Goal: Task Accomplishment & Management: Manage account settings

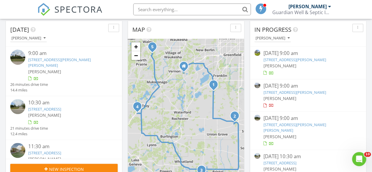
scroll to position [65, 0]
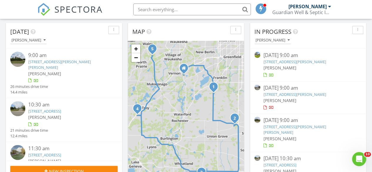
click at [305, 60] on link "3559 N Shore Dr, Richfield, WI 53033" at bounding box center [294, 61] width 63 height 5
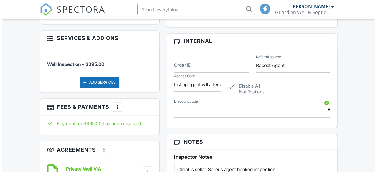
scroll to position [298, 0]
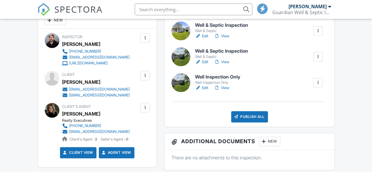
click at [252, 122] on div "Publish All" at bounding box center [249, 116] width 37 height 11
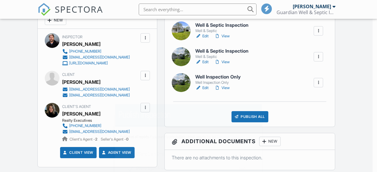
scroll to position [0, 0]
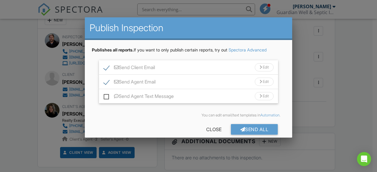
click at [106, 83] on label "Send Agent Email" at bounding box center [130, 82] width 52 height 7
checkbox input "false"
click at [105, 67] on label "Send Client Email" at bounding box center [129, 68] width 51 height 7
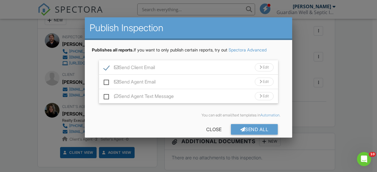
checkbox input "false"
click at [244, 127] on div "Send All" at bounding box center [254, 129] width 47 height 11
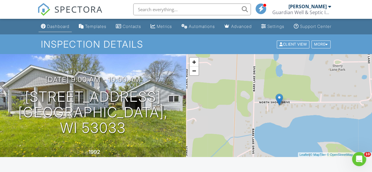
click at [51, 29] on link "Dashboard" at bounding box center [55, 26] width 33 height 11
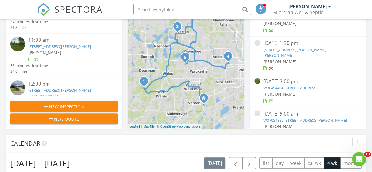
scroll to position [84, 0]
click at [306, 85] on link "W304S4404 Brookhill Rd, Waukesha, WI 53189" at bounding box center [290, 87] width 54 height 5
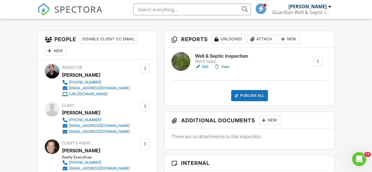
scroll to position [145, 0]
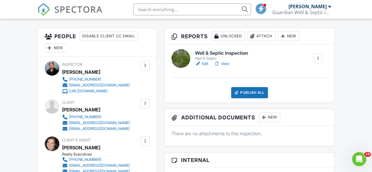
click at [207, 67] on link "Edit" at bounding box center [201, 64] width 13 height 6
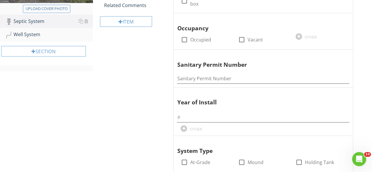
scroll to position [157, 0]
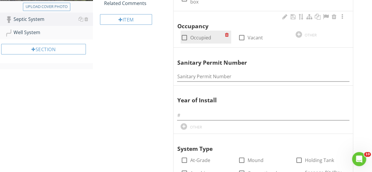
click at [185, 37] on div at bounding box center [184, 38] width 10 height 10
checkbox input "true"
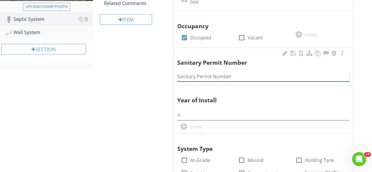
click at [192, 72] on input "Sanitary Permit Number" at bounding box center [263, 77] width 172 height 10
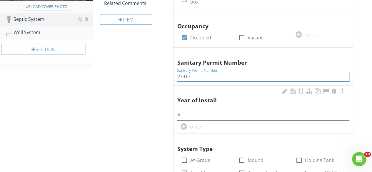
type input "23313"
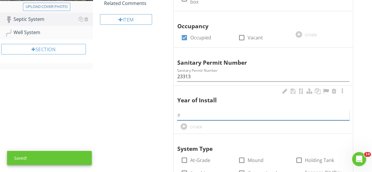
click at [186, 111] on input "text" at bounding box center [263, 116] width 172 height 10
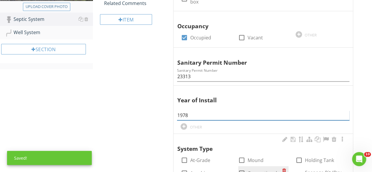
type input "1978"
click at [241, 170] on div at bounding box center [242, 173] width 10 height 10
checkbox input "true"
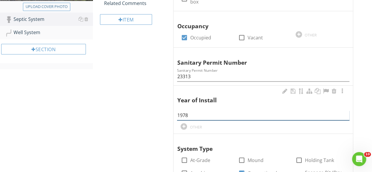
click at [226, 114] on input "1978" at bounding box center [263, 116] width 172 height 10
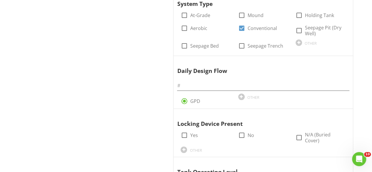
scroll to position [319, 0]
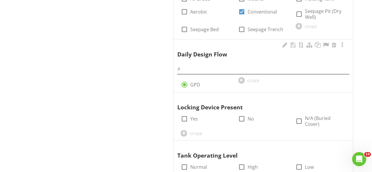
type input "1978 (tank was added)"
click at [186, 67] on input "text" at bounding box center [263, 69] width 172 height 10
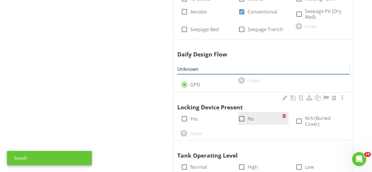
type input "Unknown"
click at [241, 118] on div at bounding box center [242, 119] width 10 height 10
checkbox input "true"
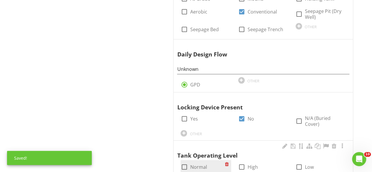
click at [184, 162] on div at bounding box center [184, 167] width 10 height 10
checkbox input "true"
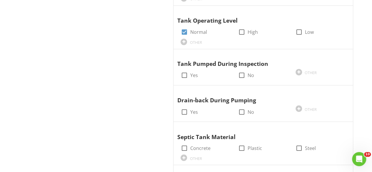
scroll to position [465, 0]
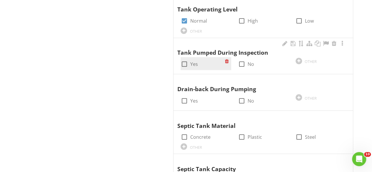
click at [186, 59] on div at bounding box center [184, 64] width 10 height 10
checkbox input "true"
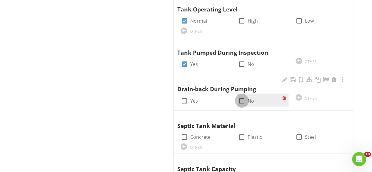
click at [240, 96] on div at bounding box center [242, 101] width 10 height 10
checkbox input "true"
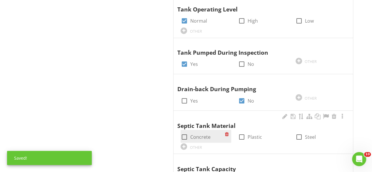
click at [184, 132] on div at bounding box center [184, 137] width 10 height 10
checkbox input "true"
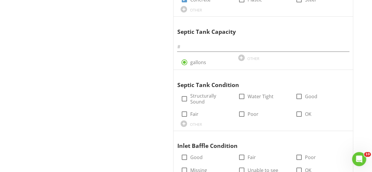
scroll to position [616, 0]
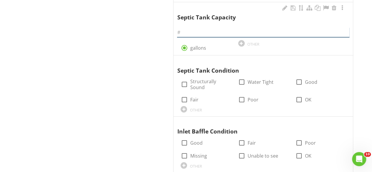
click at [189, 28] on input "text" at bounding box center [263, 33] width 172 height 10
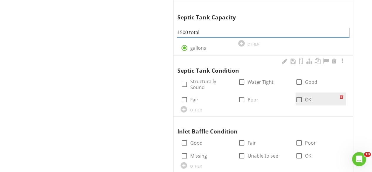
type input "1500 total"
click at [300, 95] on div at bounding box center [299, 100] width 10 height 10
checkbox input "true"
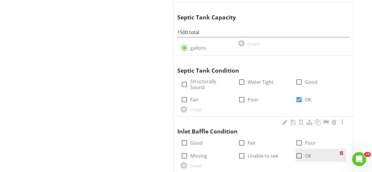
click at [296, 151] on div at bounding box center [299, 156] width 10 height 10
checkbox input "true"
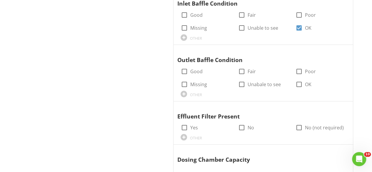
scroll to position [746, 0]
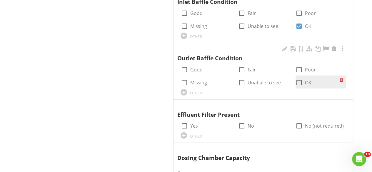
click at [299, 78] on div at bounding box center [299, 83] width 10 height 10
checkbox input "true"
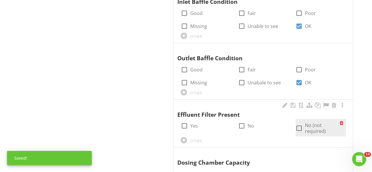
click at [300, 123] on div at bounding box center [299, 128] width 10 height 10
checkbox input "true"
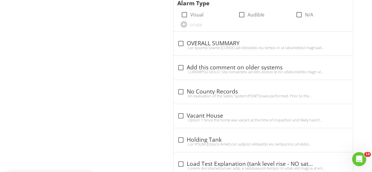
scroll to position [996, 0]
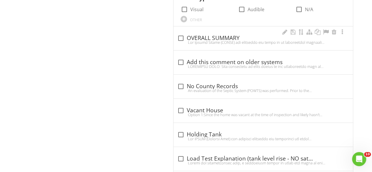
click at [183, 33] on div at bounding box center [181, 38] width 10 height 10
checkbox input "true"
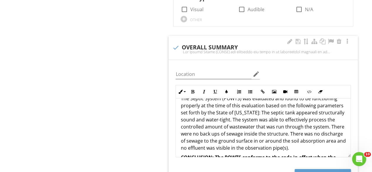
scroll to position [12, 0]
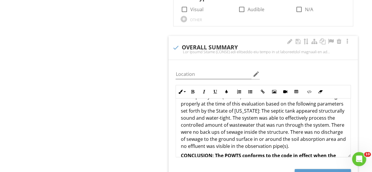
click at [292, 99] on p "The Septic System (POWTS) was evaluated and found to be functioning properly at…" at bounding box center [263, 121] width 165 height 56
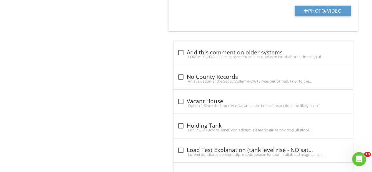
scroll to position [1183, 0]
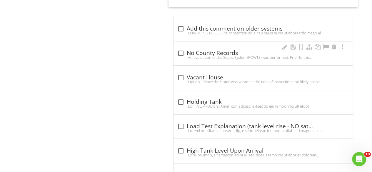
click at [187, 55] on div "An evaluation of the Septic System (POWTS) was performed. Prior to the evaluati…" at bounding box center [263, 57] width 172 height 5
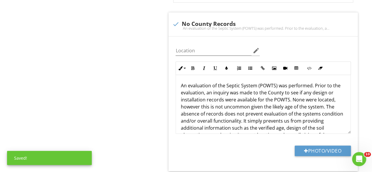
scroll to position [1224, 0]
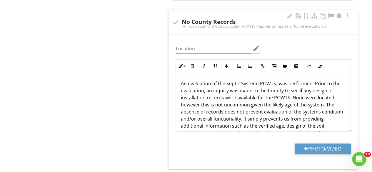
click at [314, 80] on p "An evaluation of the Septic System (POWTS) was performed. Prior to the evaluati…" at bounding box center [263, 112] width 165 height 64
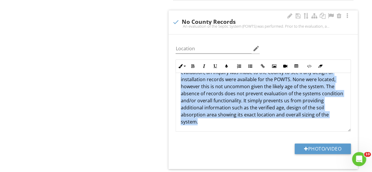
scroll to position [19, 0]
drag, startPoint x: 179, startPoint y: 70, endPoint x: 267, endPoint y: 109, distance: 95.9
click at [267, 109] on div "An evaluation of the Septic System (POWTS) was performed. Prior to the evaluati…" at bounding box center [263, 93] width 175 height 78
copy p "An evaluation of the Septic System (POWTS) was performed. Prior to the evaluati…"
click at [177, 17] on div at bounding box center [176, 22] width 10 height 10
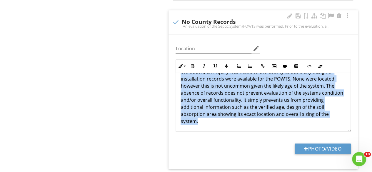
checkbox input "true"
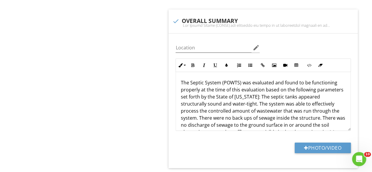
scroll to position [1024, 0]
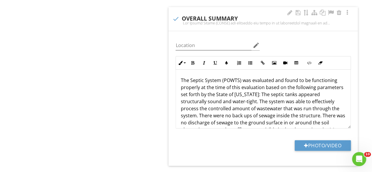
click at [181, 77] on p "The Septic System (POWTS) was evaluated and found to be functioning properly at…" at bounding box center [263, 105] width 165 height 56
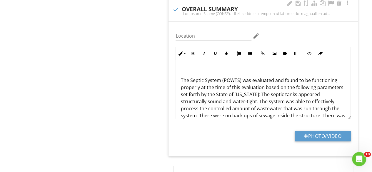
click at [181, 67] on p at bounding box center [263, 70] width 165 height 7
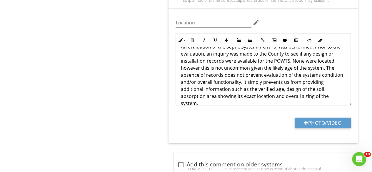
scroll to position [0, 0]
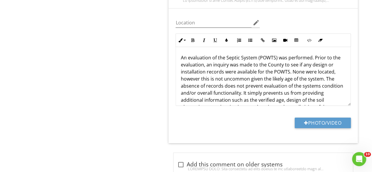
click at [331, 60] on p "An evaluation of the Septic System (POWTS) was performed. Prior to the evaluati…" at bounding box center [263, 86] width 165 height 64
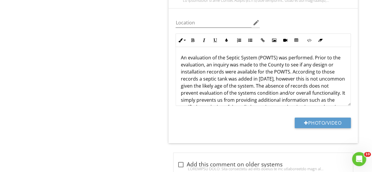
click at [290, 66] on p "An evaluation of the Septic System (POWTS) was performed. Prior to the evaluati…" at bounding box center [263, 86] width 165 height 64
click at [201, 67] on p "An evaluation of the Septic System (POWTS) was performed. Prior to the evaluati…" at bounding box center [263, 86] width 165 height 64
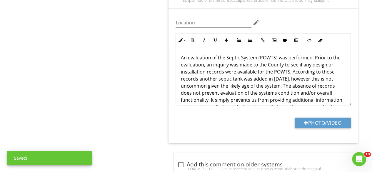
click at [266, 67] on p "An evaluation of the Septic System (POWTS) was performed. Prior to the evaluati…" at bounding box center [263, 86] width 165 height 64
click at [340, 68] on p "An evaluation of the Septic System (POWTS) was performed. Prior to the evaluati…" at bounding box center [263, 86] width 165 height 64
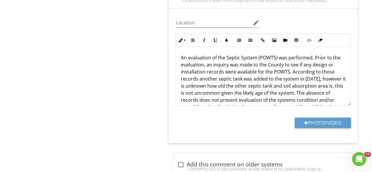
click at [321, 59] on p "An evaluation of the Septic System (POWTS) was performed. Prior to the evaluati…" at bounding box center [263, 89] width 165 height 71
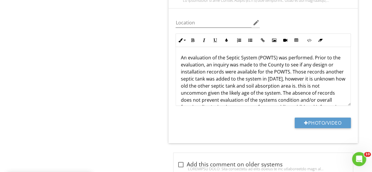
click at [324, 60] on p "An evaluation of the Septic System (POWTS) was performed. Prior to the evaluati…" at bounding box center [263, 89] width 165 height 71
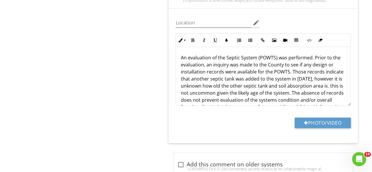
scroll to position [6, 0]
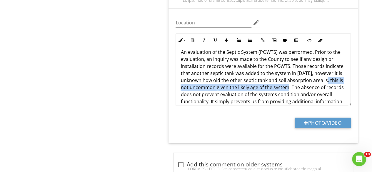
drag, startPoint x: 291, startPoint y: 74, endPoint x: 328, endPoint y: 68, distance: 37.2
click at [328, 68] on p "An evaluation of the Septic System (POWTS) was performed. Prior to the evaluati…" at bounding box center [263, 84] width 165 height 71
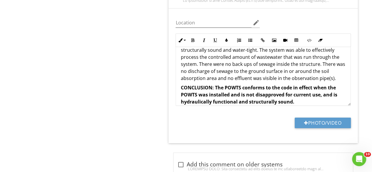
scroll to position [103, 0]
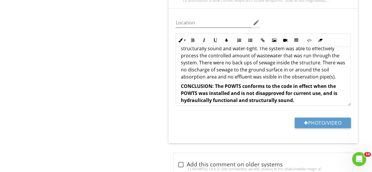
click at [334, 64] on p "The Septic System (POWTS) was evaluated and found to be functioning properly at…" at bounding box center [263, 52] width 165 height 56
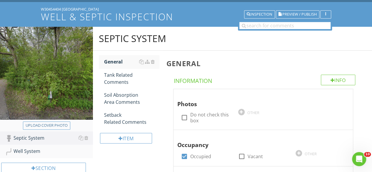
scroll to position [36, 0]
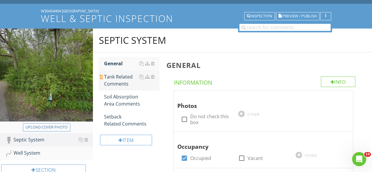
click at [127, 78] on div "Tank Related Comments" at bounding box center [131, 80] width 55 height 14
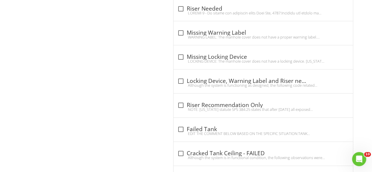
scroll to position [278, 0]
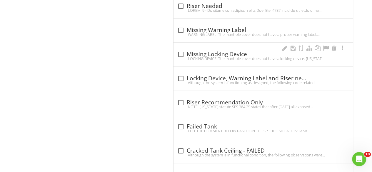
click at [178, 54] on div at bounding box center [181, 54] width 10 height 10
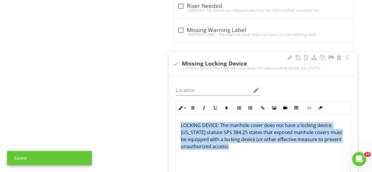
drag, startPoint x: 250, startPoint y: 144, endPoint x: 171, endPoint y: 125, distance: 81.2
click at [171, 125] on div "Location edit Inline Style XLarge Large Normal Small Light Small/Light Bold Ita…" at bounding box center [263, 143] width 189 height 135
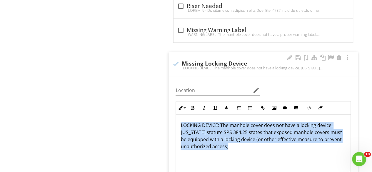
copy p "LOCKING DEVICE: The manhole cover does not have a locking device. Wisconsin sta…"
click at [177, 61] on div at bounding box center [176, 64] width 10 height 10
checkbox input "true"
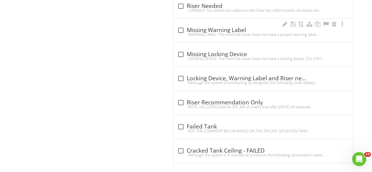
click at [180, 30] on div at bounding box center [181, 30] width 10 height 10
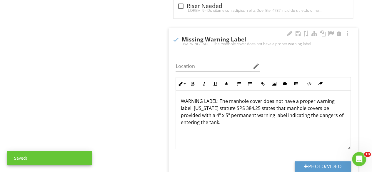
click at [179, 100] on div "WARNING LABEL: The manhole cover does not have a proper warning label. Wisconsi…" at bounding box center [263, 120] width 175 height 59
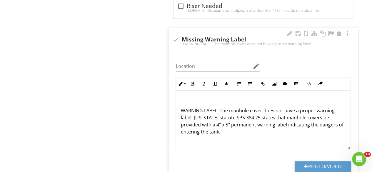
click at [180, 98] on div "WARNING LABEL: The manhole cover does not have a proper warning label. Wisconsi…" at bounding box center [263, 120] width 175 height 59
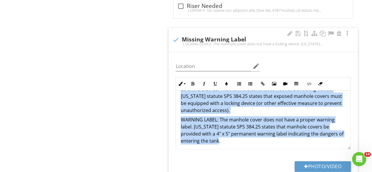
scroll to position [14, 0]
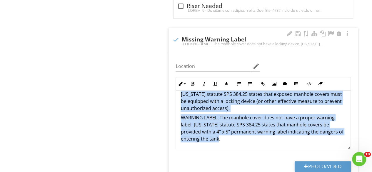
drag, startPoint x: 180, startPoint y: 97, endPoint x: 256, endPoint y: 139, distance: 86.4
click at [256, 139] on div "LOCKING DEVICE: The manhole cover does not have a locking device. Wisconsin sta…" at bounding box center [263, 112] width 175 height 73
copy div "LOCKING DEVICE: The manhole cover does not have a locking device. Wisconsin sta…"
click at [175, 39] on div at bounding box center [176, 40] width 10 height 10
checkbox input "true"
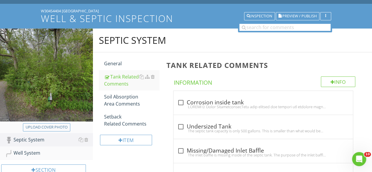
scroll to position [36, 0]
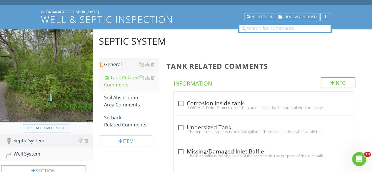
click at [112, 63] on div "General" at bounding box center [131, 64] width 55 height 7
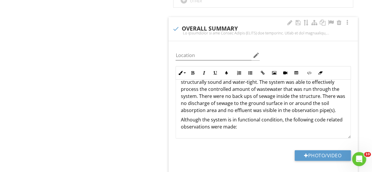
scroll to position [114, 0]
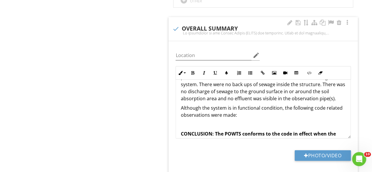
click at [185, 121] on p at bounding box center [263, 124] width 165 height 7
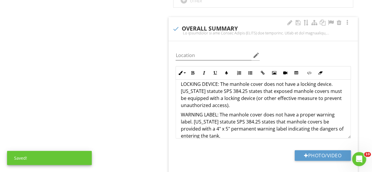
click at [261, 81] on p "LOCKING DEVICE: The manhole cover does not have a locking device. Wisconsin sta…" at bounding box center [263, 95] width 165 height 28
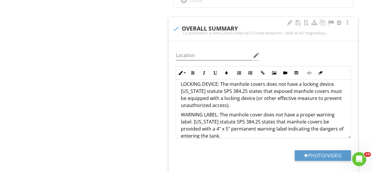
click at [277, 81] on p "LOCKING DEVICE: The manhole covers does not have a locking device. Wisconsin st…" at bounding box center [263, 95] width 165 height 28
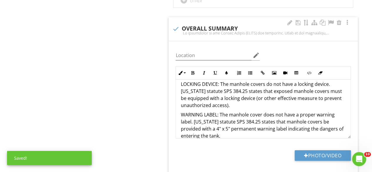
click at [261, 111] on p "WARNING LABEL: The manhole cover does not have a proper warning label. Wisconsi…" at bounding box center [263, 125] width 165 height 28
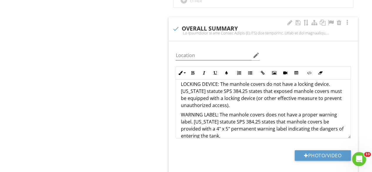
click at [275, 111] on p "WARNING LABEL: The manhole covers does not have a proper warning label. Wiscons…" at bounding box center [263, 125] width 165 height 28
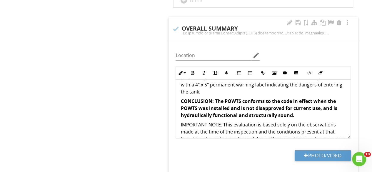
scroll to position [200, 0]
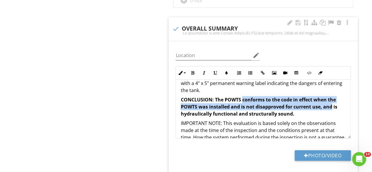
drag, startPoint x: 332, startPoint y: 94, endPoint x: 243, endPoint y: 86, distance: 89.3
click at [243, 96] on strong "CONCLUSION: The POWTS conforms to the code in effect when the POWTS was install…" at bounding box center [259, 106] width 157 height 21
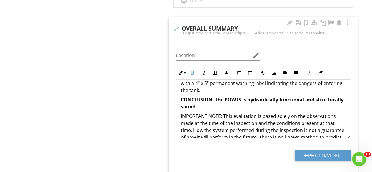
click at [237, 99] on div "An evaluation of the Septic System (POWTS) was performed. Prior to the evaluati…" at bounding box center [263, 54] width 175 height 348
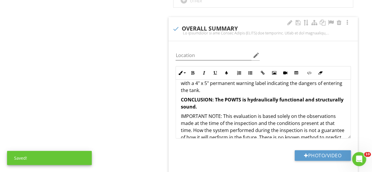
click at [232, 96] on p "CONCLUSION: The POWTS is hydraulically functional and structurally sound." at bounding box center [263, 103] width 165 height 14
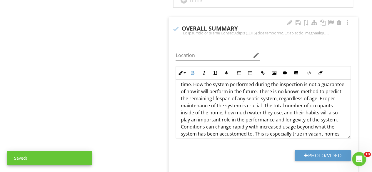
scroll to position [249, 0]
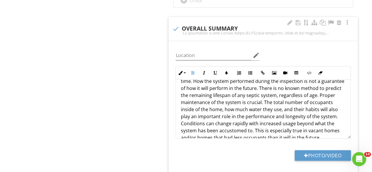
click at [337, 90] on p "IMPORTANT NOTE: This evaluation is based solely on the observations made at the…" at bounding box center [263, 103] width 165 height 78
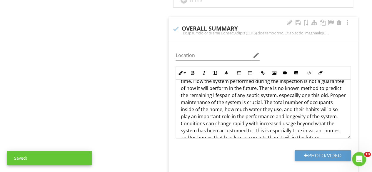
click at [189, 95] on p "IMPORTANT NOTE: This evaluation is based solely on the observations made at the…" at bounding box center [263, 103] width 165 height 78
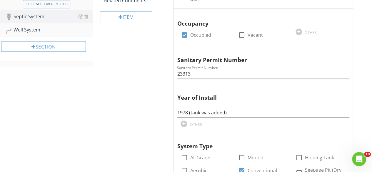
scroll to position [104, 0]
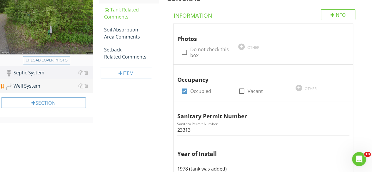
click at [33, 84] on div "Well System" at bounding box center [49, 86] width 88 height 8
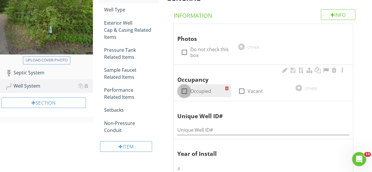
click at [187, 92] on div at bounding box center [184, 91] width 10 height 10
checkbox input "true"
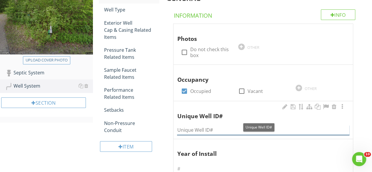
click at [189, 125] on input "Unique Well ID#" at bounding box center [263, 130] width 172 height 10
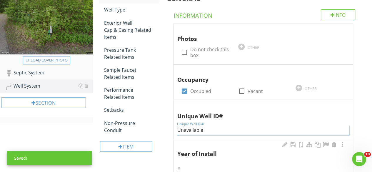
type input "Unavailable"
click at [189, 165] on input "text" at bounding box center [263, 169] width 172 height 10
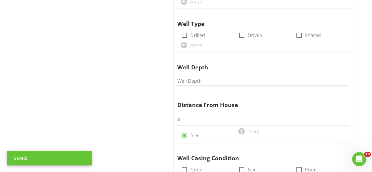
scroll to position [285, 0]
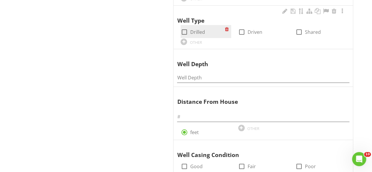
type input "Unknown"
click at [185, 31] on div at bounding box center [184, 32] width 10 height 10
checkbox input "true"
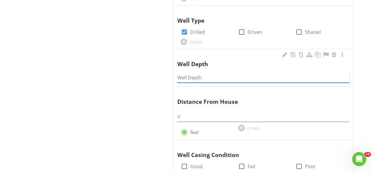
click at [200, 75] on input "Well Depth" at bounding box center [263, 78] width 172 height 10
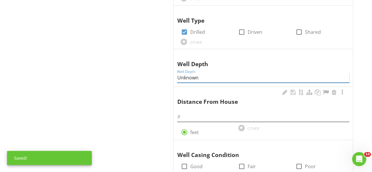
type input "Unknown"
click at [191, 114] on input "text" at bounding box center [263, 117] width 172 height 10
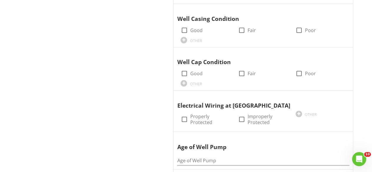
scroll to position [431, 0]
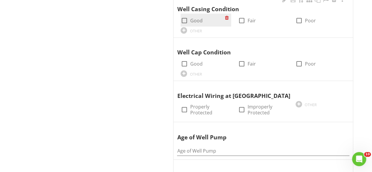
type input "35"
click at [184, 18] on div at bounding box center [184, 21] width 10 height 10
checkbox input "true"
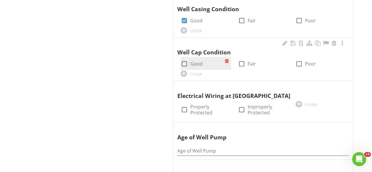
click at [183, 60] on div at bounding box center [184, 64] width 10 height 10
checkbox input "true"
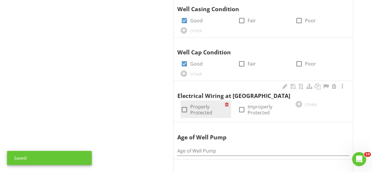
click at [186, 105] on div at bounding box center [184, 110] width 10 height 10
checkbox input "true"
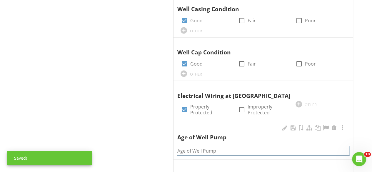
click at [201, 146] on input "Age of Well Pump" at bounding box center [263, 151] width 172 height 10
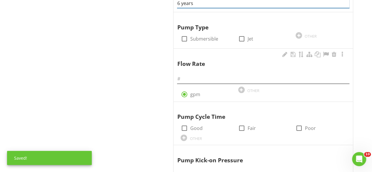
scroll to position [580, 0]
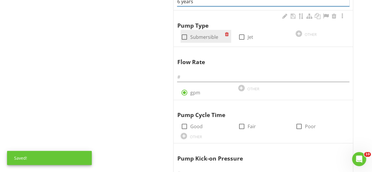
type input "6 years"
click at [185, 37] on div at bounding box center [184, 37] width 10 height 10
checkbox input "true"
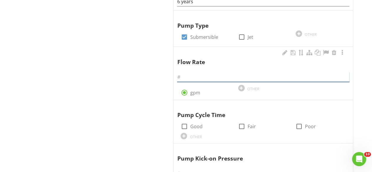
click at [186, 78] on input "text" at bounding box center [263, 77] width 172 height 10
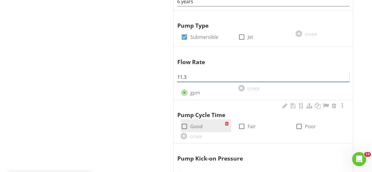
type input "11.3"
click at [184, 125] on div at bounding box center [184, 127] width 10 height 10
checkbox input "true"
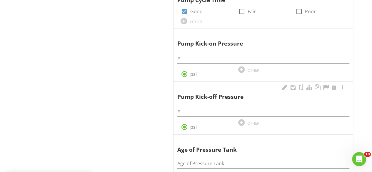
scroll to position [697, 0]
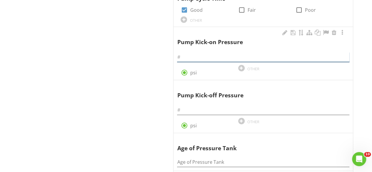
click at [202, 52] on input "text" at bounding box center [263, 57] width 172 height 10
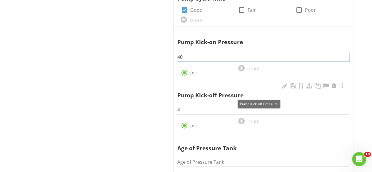
type input "40"
click at [184, 107] on input "text" at bounding box center [263, 110] width 172 height 10
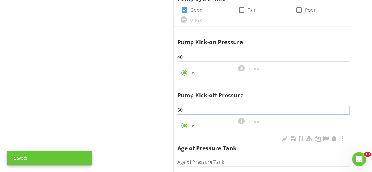
type input "60"
click at [189, 159] on input "Age of Pressure Tank" at bounding box center [263, 162] width 172 height 10
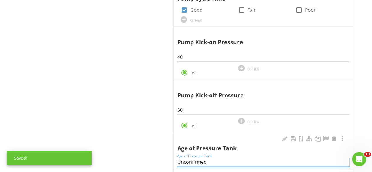
click at [177, 160] on input "Unconfirmed" at bounding box center [263, 162] width 172 height 10
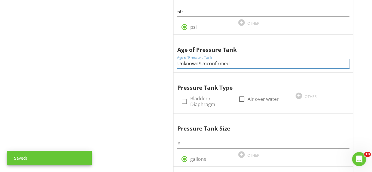
scroll to position [805, 0]
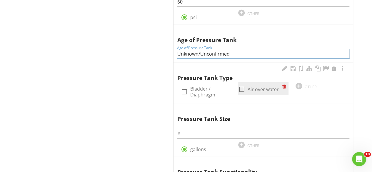
type input "Unknown/Unconfirmed"
click at [243, 87] on div at bounding box center [242, 89] width 10 height 10
checkbox input "true"
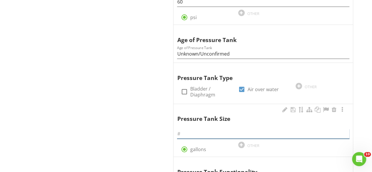
click at [197, 129] on input "text" at bounding box center [263, 134] width 172 height 10
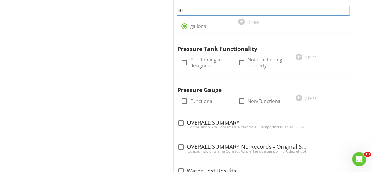
scroll to position [930, 0]
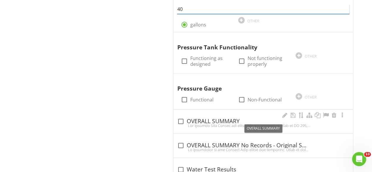
type input "40"
click at [182, 118] on div at bounding box center [181, 121] width 10 height 10
checkbox input "true"
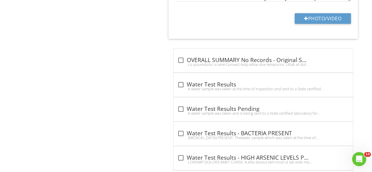
scroll to position [1173, 0]
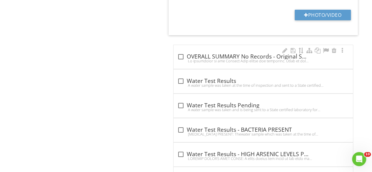
click at [182, 52] on div at bounding box center [181, 57] width 10 height 10
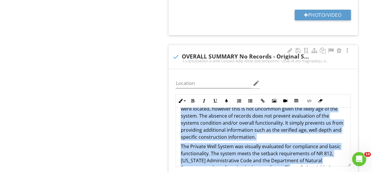
scroll to position [39, 0]
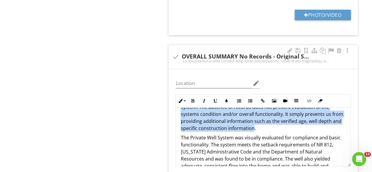
drag, startPoint x: 179, startPoint y: 113, endPoint x: 256, endPoint y: 123, distance: 77.4
click at [256, 123] on div "An evaluation of the Private Well system was performed. Prior to the evaluation…" at bounding box center [263, 174] width 175 height 212
copy p "An evaluation of the Private Well system was performed. Prior to the evaluation…"
click at [175, 52] on div at bounding box center [176, 57] width 10 height 10
checkbox input "true"
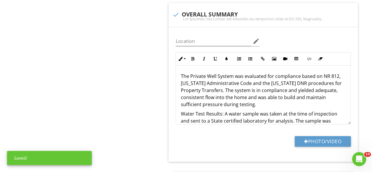
scroll to position [1044, 0]
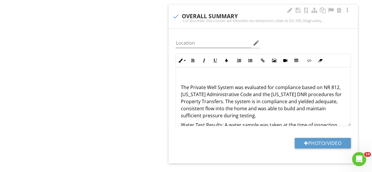
scroll to position [1054, 0]
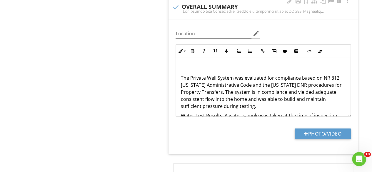
click at [180, 64] on div "The Private Well System was evaluated for compliance based on NR 812, Wisconsin…" at bounding box center [263, 173] width 175 height 231
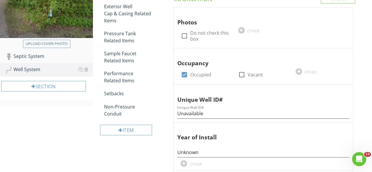
scroll to position [116, 0]
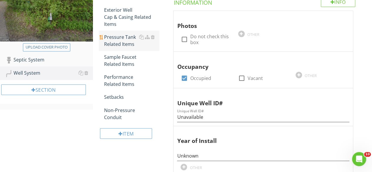
click at [130, 39] on div "Pressure Tank Related Items" at bounding box center [131, 41] width 55 height 14
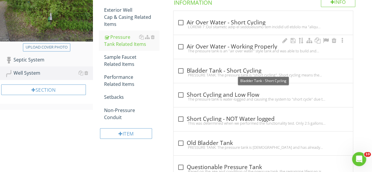
click at [202, 49] on div "The pressure tank is an "air over water" style tank and was able to build and m…" at bounding box center [263, 51] width 172 height 5
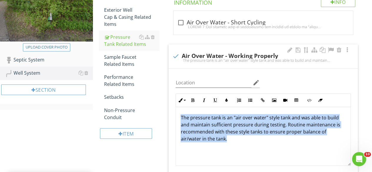
drag, startPoint x: 241, startPoint y: 139, endPoint x: 174, endPoint y: 115, distance: 71.2
click at [174, 115] on div "Inline Style XLarge Large Normal Small Light Small/Light Bold Italic Underline …" at bounding box center [263, 130] width 182 height 72
copy p "The pressure tank is an "air over water" style tank and was able to build and m…"
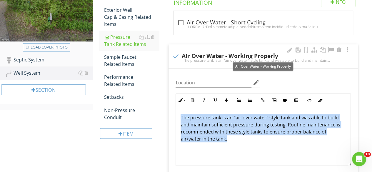
click at [179, 54] on div at bounding box center [176, 56] width 10 height 10
checkbox input "true"
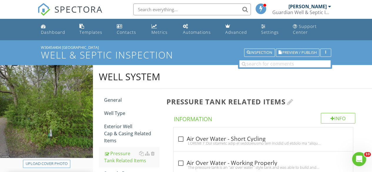
drag, startPoint x: 120, startPoint y: 99, endPoint x: 189, endPoint y: 98, distance: 68.6
click at [120, 99] on div "General" at bounding box center [131, 99] width 55 height 7
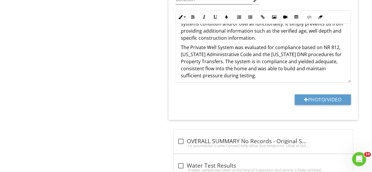
scroll to position [51, 0]
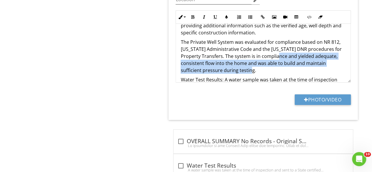
drag, startPoint x: 269, startPoint y: 67, endPoint x: 282, endPoint y: 55, distance: 17.3
click at [282, 55] on p "The Private Well System was evaluated for compliance based on NR 812, Wisconsin…" at bounding box center [263, 56] width 165 height 35
click at [276, 66] on p "The Private Well System was evaluated for compliance based on NR 812, Wisconsin…" at bounding box center [263, 56] width 165 height 35
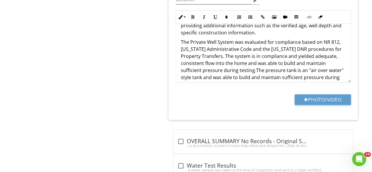
scroll to position [63, 0]
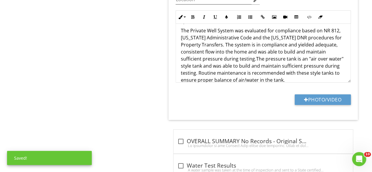
click at [255, 55] on p "The Private Well System was evaluated for compliance based on NR 812, Wisconsin…" at bounding box center [263, 55] width 165 height 56
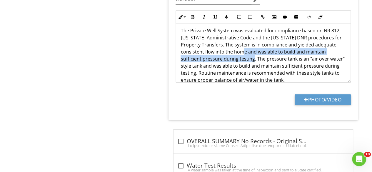
drag, startPoint x: 255, startPoint y: 55, endPoint x: 247, endPoint y: 45, distance: 12.4
click at [247, 45] on p "The Private Well System was evaluated for compliance based on NR 812, Wisconsin…" at bounding box center [263, 55] width 165 height 56
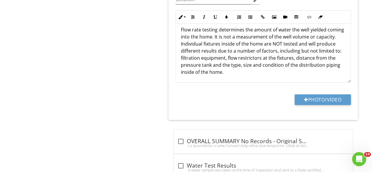
scroll to position [0, 0]
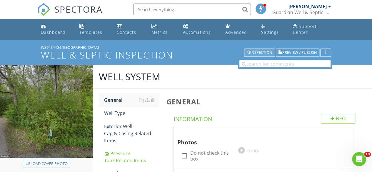
click at [264, 49] on button "Inspection" at bounding box center [259, 53] width 31 height 8
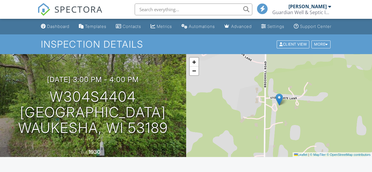
scroll to position [151, 0]
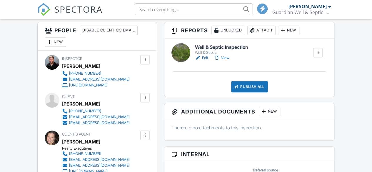
click at [227, 61] on link "View" at bounding box center [221, 58] width 15 height 6
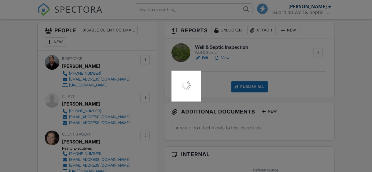
scroll to position [0, 0]
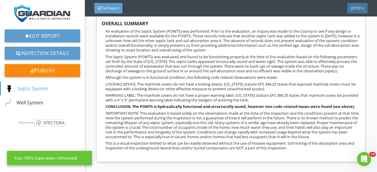
scroll to position [269, 0]
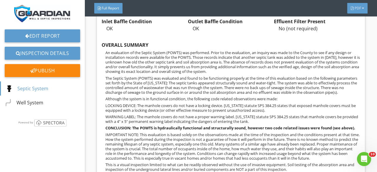
click at [356, 6] on div "PDF" at bounding box center [357, 8] width 20 height 11
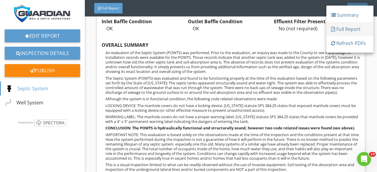
click at [354, 27] on div "Full Report" at bounding box center [350, 29] width 38 height 7
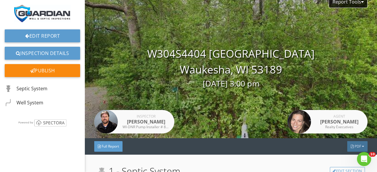
scroll to position [0, 0]
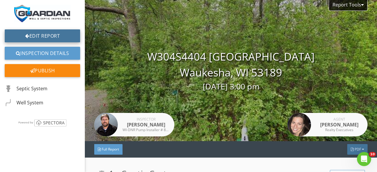
click at [49, 37] on link "Edit Report" at bounding box center [42, 35] width 75 height 13
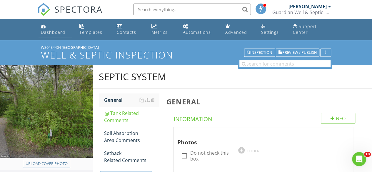
click at [53, 34] on div "Dashboard" at bounding box center [53, 32] width 24 height 6
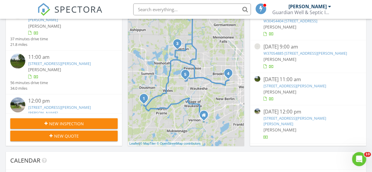
scroll to position [170, 0]
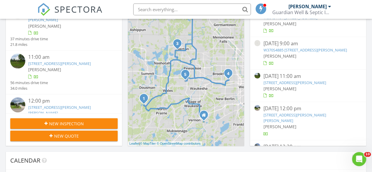
click at [297, 47] on link "W370S4885 Pine View Ln, Dousman, WI 53118" at bounding box center [305, 49] width 84 height 5
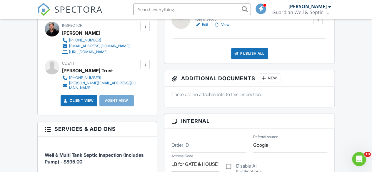
scroll to position [185, 0]
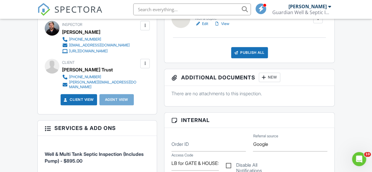
click at [204, 26] on link "Edit" at bounding box center [201, 24] width 13 height 6
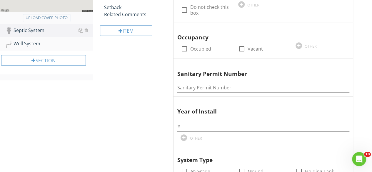
scroll to position [152, 0]
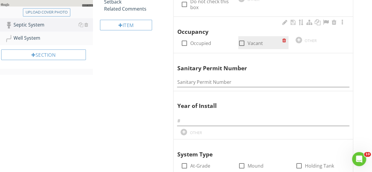
click at [242, 43] on div at bounding box center [242, 43] width 10 height 10
checkbox input "true"
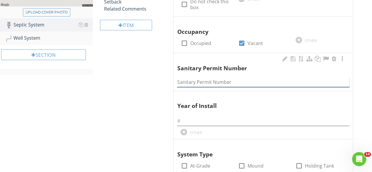
click at [196, 84] on input "Sanitary Permit Number" at bounding box center [263, 82] width 172 height 10
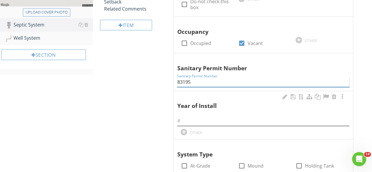
type input "83195"
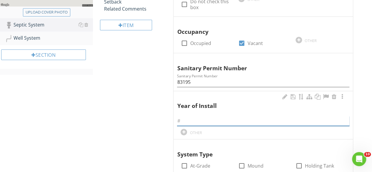
click at [192, 119] on input "text" at bounding box center [263, 121] width 172 height 10
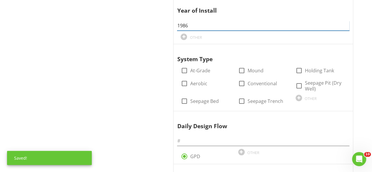
scroll to position [250, 0]
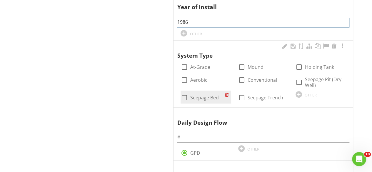
type input "1986"
click at [186, 96] on div at bounding box center [184, 98] width 10 height 10
checkbox input "true"
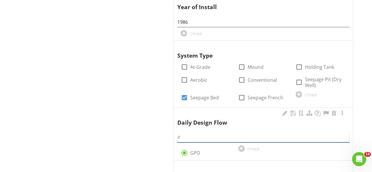
click at [187, 135] on input "text" at bounding box center [263, 138] width 172 height 10
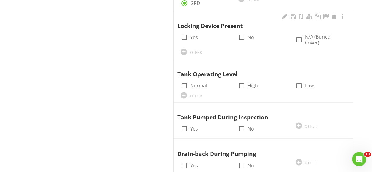
scroll to position [402, 0]
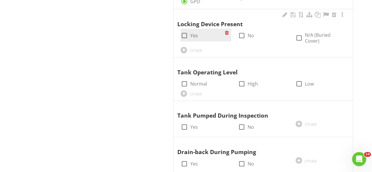
type input "450"
click at [184, 34] on div at bounding box center [184, 36] width 10 height 10
checkbox input "true"
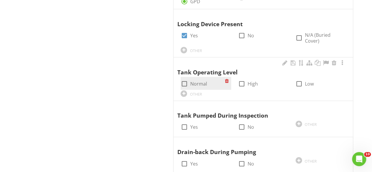
click at [184, 79] on div at bounding box center [184, 84] width 10 height 10
checkbox input "true"
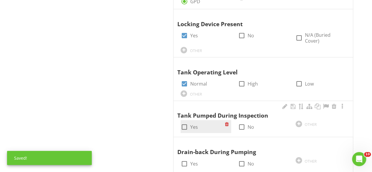
click at [185, 122] on div at bounding box center [184, 127] width 10 height 10
checkbox input "true"
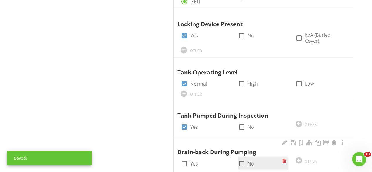
click at [241, 159] on div at bounding box center [242, 164] width 10 height 10
checkbox input "true"
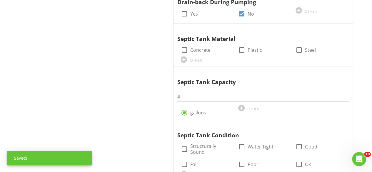
scroll to position [559, 0]
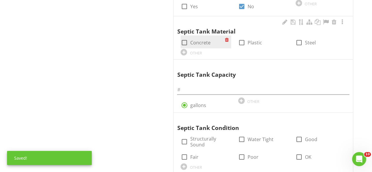
click at [183, 38] on div at bounding box center [184, 43] width 10 height 10
checkbox input "true"
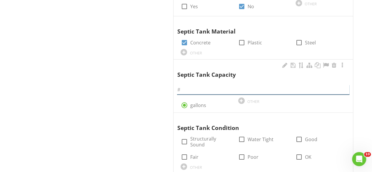
click at [187, 85] on input "text" at bounding box center [263, 90] width 172 height 10
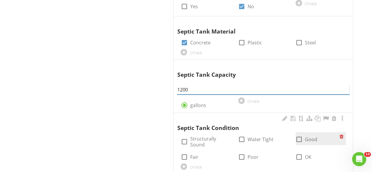
type input "1200"
click at [299, 134] on div at bounding box center [299, 139] width 10 height 10
checkbox input "true"
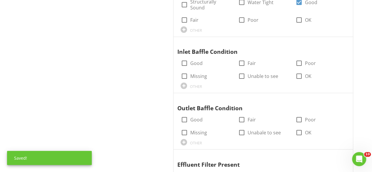
scroll to position [700, 0]
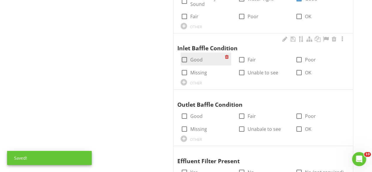
click at [187, 55] on div at bounding box center [184, 60] width 10 height 10
checkbox input "true"
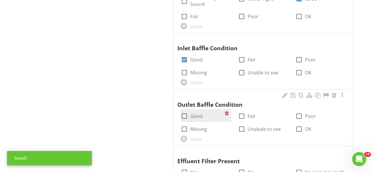
click at [185, 111] on div at bounding box center [184, 116] width 10 height 10
checkbox input "true"
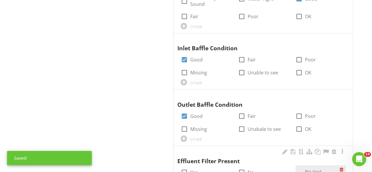
click at [298, 170] on div at bounding box center [299, 175] width 10 height 10
checkbox input "true"
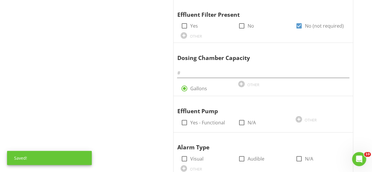
scroll to position [861, 0]
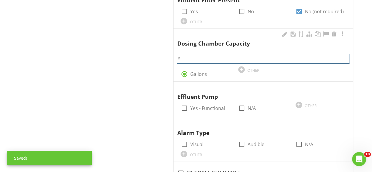
click at [202, 54] on input "text" at bounding box center [263, 59] width 172 height 10
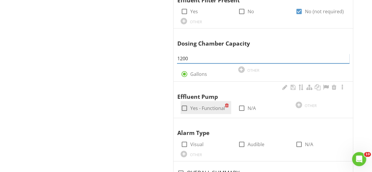
type input "1200"
click at [184, 103] on div at bounding box center [184, 108] width 10 height 10
checkbox input "true"
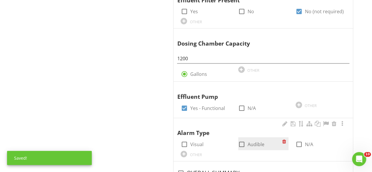
click at [242, 139] on div at bounding box center [242, 144] width 10 height 10
checkbox input "true"
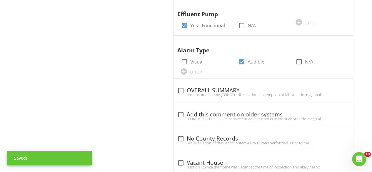
scroll to position [948, 0]
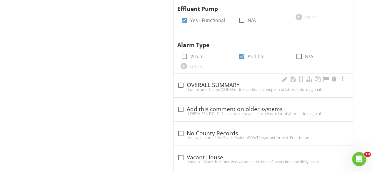
click at [182, 80] on div at bounding box center [181, 85] width 10 height 10
checkbox input "true"
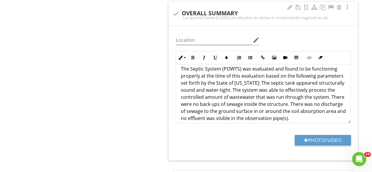
scroll to position [12, 0]
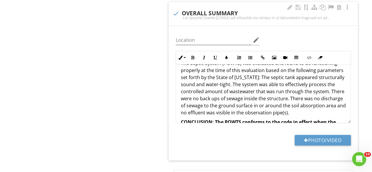
click at [337, 101] on p "The Septic System (POWTS) was evaluated and found to be functioning properly at…" at bounding box center [263, 88] width 165 height 56
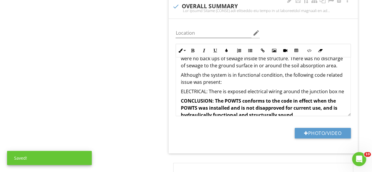
scroll to position [1030, 0]
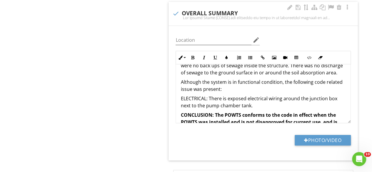
click at [299, 95] on p "ELECTRICAL: There is exposed electrical wiring around the junction box next to …" at bounding box center [263, 102] width 165 height 14
click at [293, 95] on p "ELECTRICAL: There is exposed electrical wiring next to the junction box next to…" at bounding box center [263, 102] width 165 height 14
click at [299, 95] on p "ELECTRICAL: There is exposed electrical wiring next to the junction box next to…" at bounding box center [263, 102] width 165 height 14
click at [284, 97] on p "ELECTRICAL: There is exposed electrical wiring by the junction box next to the …" at bounding box center [263, 102] width 165 height 14
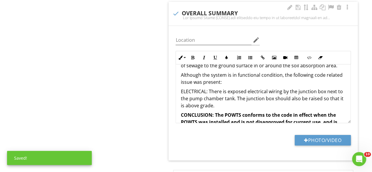
click at [185, 100] on p "ELECTRICAL: There is exposed electrical wiring by the junction box next to the …" at bounding box center [263, 98] width 165 height 21
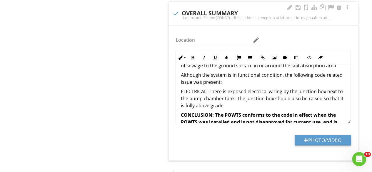
click at [238, 103] on p "ELECTRICAL: There is exposed electrical wiring by the junction box next to the …" at bounding box center [263, 98] width 165 height 21
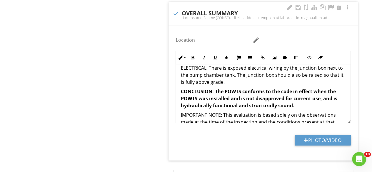
scroll to position [82, 0]
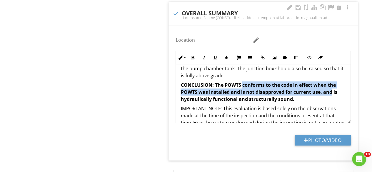
drag, startPoint x: 332, startPoint y: 84, endPoint x: 242, endPoint y: 78, distance: 90.2
click at [242, 82] on strong "CONCLUSION: The POWTS conforms to the code in effect when the POWTS was install…" at bounding box center [259, 92] width 157 height 21
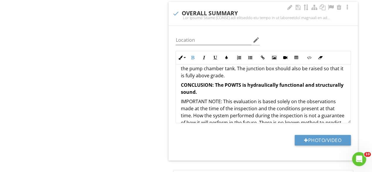
click at [233, 84] on p "CONCLUSION: The POWTS is hydraulically functional and structurally sound." at bounding box center [263, 88] width 165 height 14
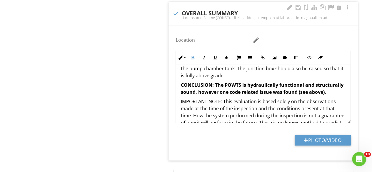
click at [288, 58] on p "ELECTRICAL: There is exposed electrical wiring by the junction box next to the …" at bounding box center [263, 68] width 165 height 21
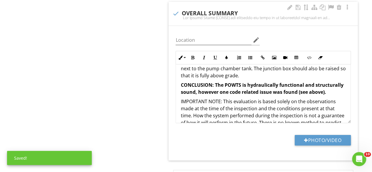
click at [280, 70] on p "ELECTRICAL: There is exposed electrical wiring outside of the junction box next…" at bounding box center [263, 68] width 165 height 21
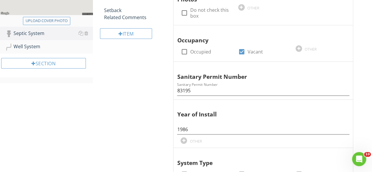
scroll to position [147, 0]
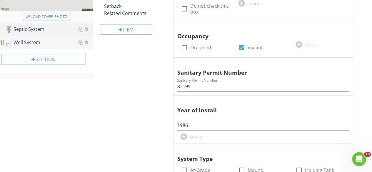
click at [31, 41] on div "Well System" at bounding box center [49, 43] width 88 height 8
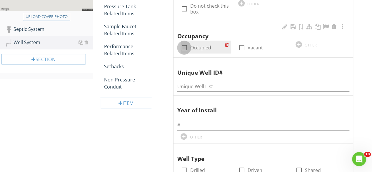
click at [184, 46] on div at bounding box center [184, 48] width 10 height 10
checkbox input "true"
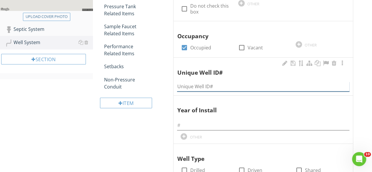
click at [189, 90] on input "Unique Well ID#" at bounding box center [263, 87] width 172 height 10
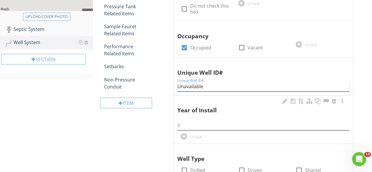
type input "Unavailable"
click at [185, 121] on input "text" at bounding box center [263, 126] width 172 height 10
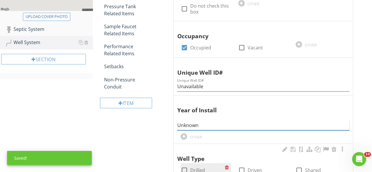
type input "Unknown"
click at [186, 167] on div at bounding box center [184, 170] width 10 height 10
checkbox input "true"
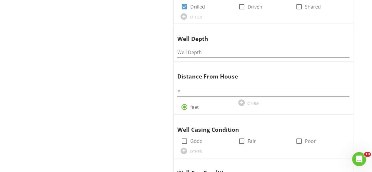
scroll to position [324, 0]
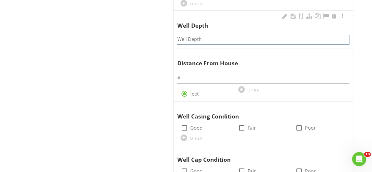
click at [192, 34] on input "Well Depth" at bounding box center [263, 39] width 172 height 10
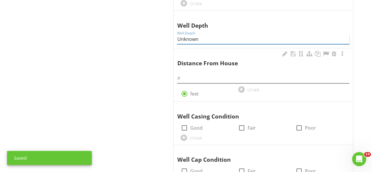
type input "Unknown"
click at [185, 79] on input "text" at bounding box center [263, 79] width 172 height 10
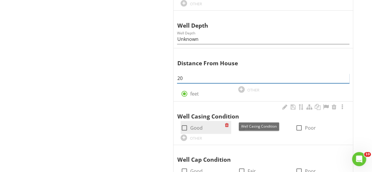
type input "20"
click at [185, 125] on div at bounding box center [184, 128] width 10 height 10
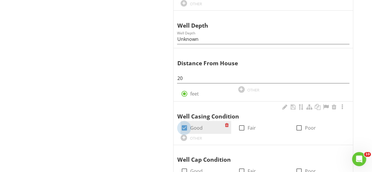
checkbox input "true"
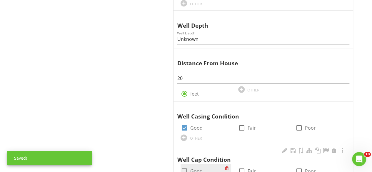
click at [183, 169] on div at bounding box center [184, 171] width 10 height 10
checkbox input "true"
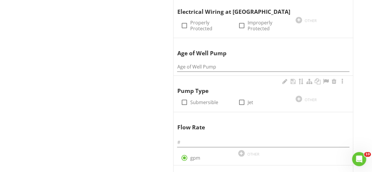
scroll to position [524, 0]
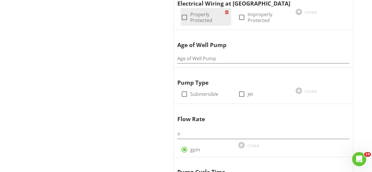
click at [187, 13] on div at bounding box center [184, 17] width 10 height 10
checkbox input "true"
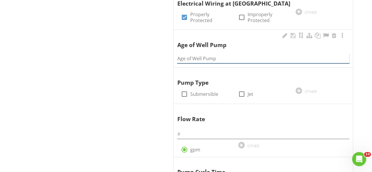
click at [188, 59] on input "Age of Well Pump" at bounding box center [263, 59] width 172 height 10
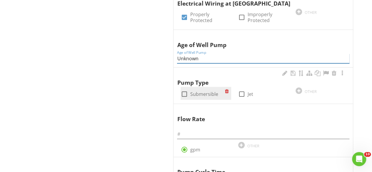
type input "Unknown"
click at [187, 91] on div at bounding box center [184, 94] width 10 height 10
checkbox input "true"
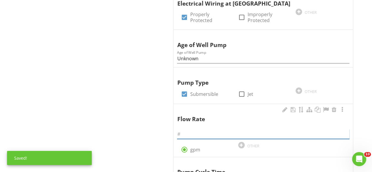
click at [183, 130] on input "text" at bounding box center [263, 134] width 172 height 10
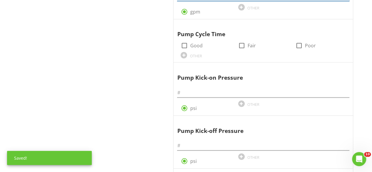
scroll to position [668, 0]
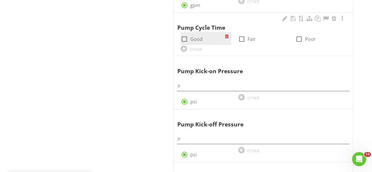
type input "11.8"
click at [182, 36] on div at bounding box center [184, 39] width 10 height 10
checkbox input "true"
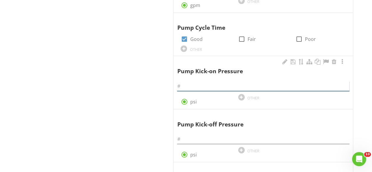
click at [184, 85] on input "text" at bounding box center [263, 86] width 172 height 10
type input "40"
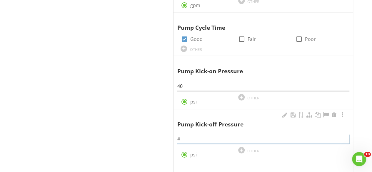
click at [184, 137] on input "text" at bounding box center [263, 139] width 172 height 10
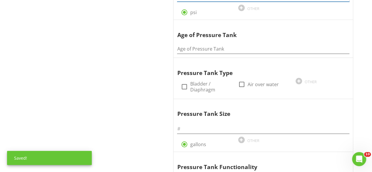
scroll to position [812, 0]
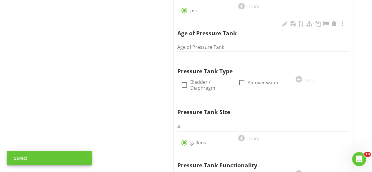
type input "60"
click at [198, 43] on input "Age of Pressure Tank" at bounding box center [263, 47] width 172 height 10
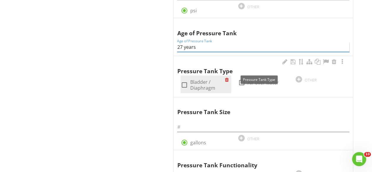
type input "27 years"
click at [182, 81] on div at bounding box center [184, 85] width 10 height 10
checkbox input "true"
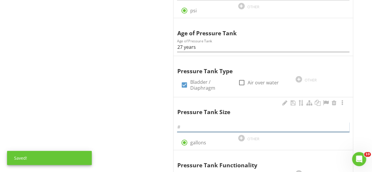
click at [189, 122] on input "text" at bounding box center [263, 127] width 172 height 10
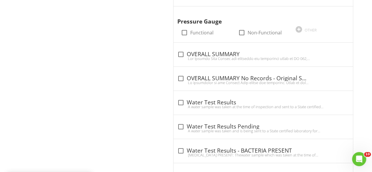
scroll to position [1003, 0]
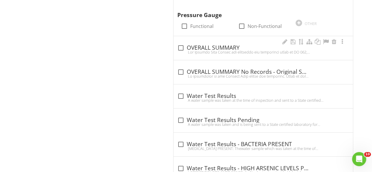
type input "44"
click at [181, 50] on div at bounding box center [263, 52] width 172 height 5
checkbox input "true"
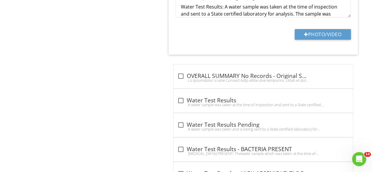
scroll to position [1157, 0]
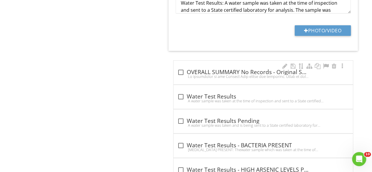
click at [183, 67] on div at bounding box center [181, 72] width 10 height 10
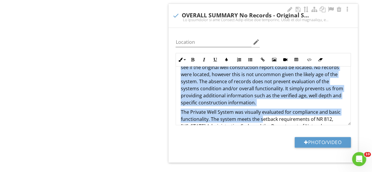
scroll to position [36, 0]
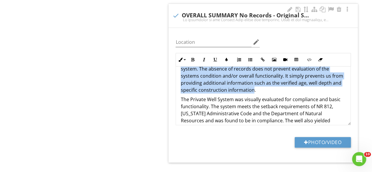
drag, startPoint x: 181, startPoint y: 72, endPoint x: 254, endPoint y: 84, distance: 74.6
click at [254, 84] on p "An evaluation of the Private Well system was performed. Prior to the evaluation…" at bounding box center [263, 65] width 165 height 56
copy p "An evaluation of the Private Well system was performed. Prior to the evaluation…"
click at [176, 11] on div at bounding box center [176, 16] width 10 height 10
checkbox input "true"
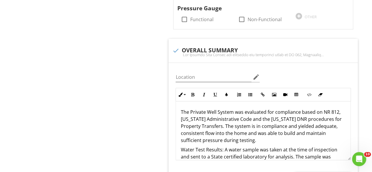
scroll to position [1007, 0]
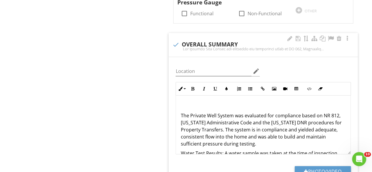
click at [182, 103] on p at bounding box center [263, 106] width 165 height 7
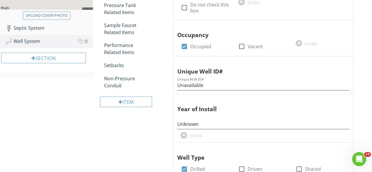
scroll to position [141, 0]
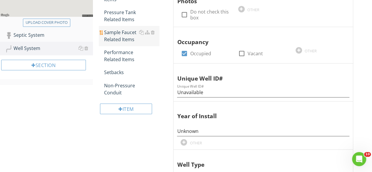
click at [128, 36] on div "Sample Faucet Related Items" at bounding box center [131, 36] width 55 height 14
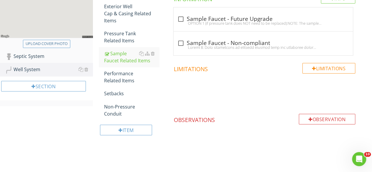
scroll to position [119, 0]
click at [227, 20] on div "check_box_outline_blank Sample Faucet - Future Upgrade" at bounding box center [263, 19] width 172 height 7
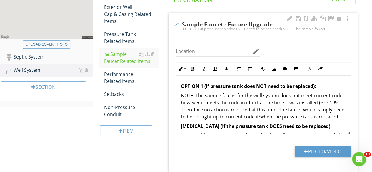
scroll to position [141, 0]
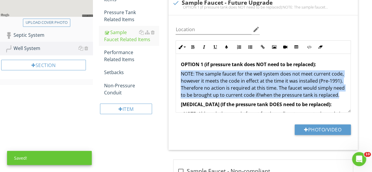
drag, startPoint x: 211, startPoint y: 86, endPoint x: 172, endPoint y: 73, distance: 41.6
click at [172, 73] on div "Location edit Inline Style XLarge Large Normal Small Light Small/Light Bold Ita…" at bounding box center [263, 82] width 189 height 135
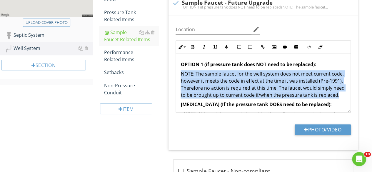
copy p "NOTE: The sample faucet for the well system does not meet current code, however…"
click at [176, 1] on div at bounding box center [176, 3] width 10 height 10
checkbox input "true"
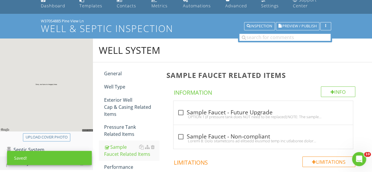
scroll to position [21, 0]
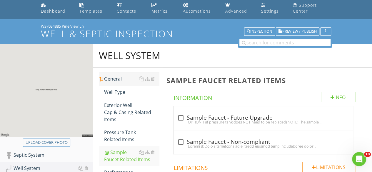
click at [120, 80] on div "General" at bounding box center [131, 78] width 55 height 7
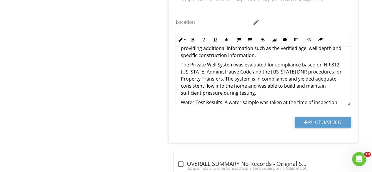
scroll to position [102, 0]
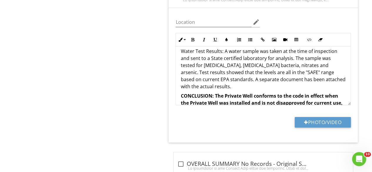
click at [274, 84] on p "Water Test Results: A water sample was taken at the time of inspection and sent…" at bounding box center [263, 69] width 165 height 42
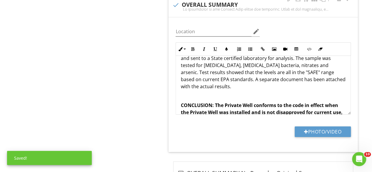
scroll to position [1028, 0]
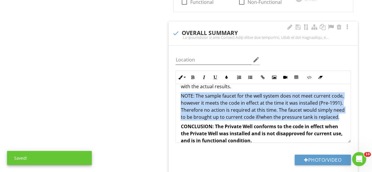
drag, startPoint x: 219, startPoint y: 120, endPoint x: 180, endPoint y: 92, distance: 47.2
click at [181, 92] on p "NOTE: The sample faucet for the well system does not meet current code, however…" at bounding box center [263, 106] width 165 height 28
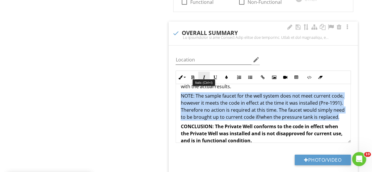
click at [202, 75] on icon "button" at bounding box center [204, 77] width 4 height 4
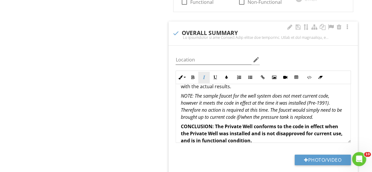
scroll to position [133, 0]
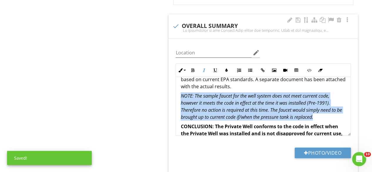
click at [328, 115] on p "NOTE: The sample faucet for the well system does not meet current code, however…" at bounding box center [263, 106] width 165 height 28
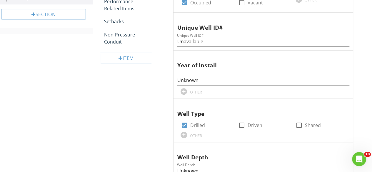
scroll to position [0, 0]
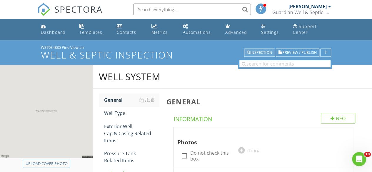
click at [255, 54] on div "Inspection" at bounding box center [260, 53] width 26 height 4
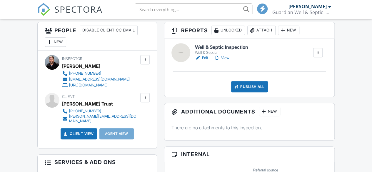
click at [228, 61] on link "View" at bounding box center [221, 58] width 15 height 6
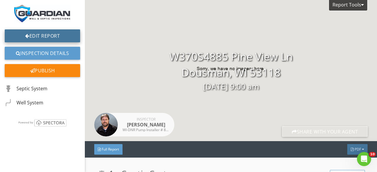
click at [48, 32] on link "Edit Report" at bounding box center [42, 35] width 75 height 13
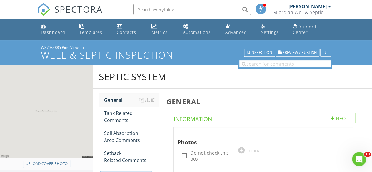
click at [51, 34] on div "Dashboard" at bounding box center [53, 32] width 24 height 6
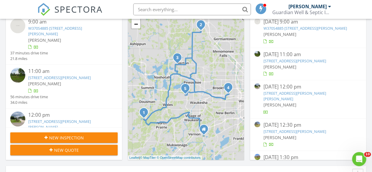
scroll to position [211, 0]
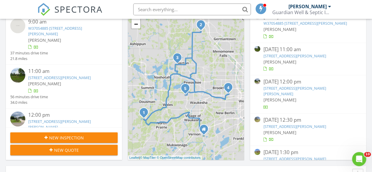
click at [307, 53] on link "1788 Woodsfield Dr, Richfield, WI 53076" at bounding box center [294, 55] width 63 height 5
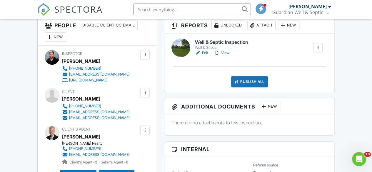
click at [207, 56] on link "Edit" at bounding box center [201, 53] width 13 height 6
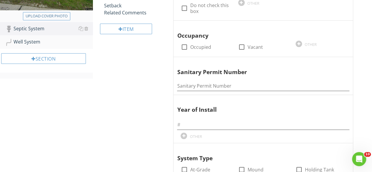
scroll to position [152, 0]
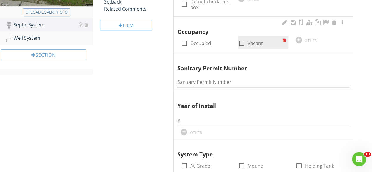
click at [242, 45] on div at bounding box center [242, 43] width 10 height 10
checkbox input "true"
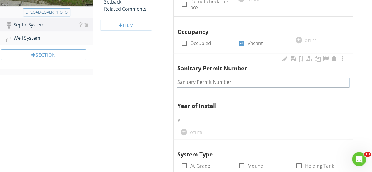
click at [191, 79] on input "Sanitary Permit Number" at bounding box center [263, 82] width 172 height 10
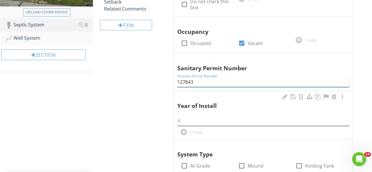
type input "127843"
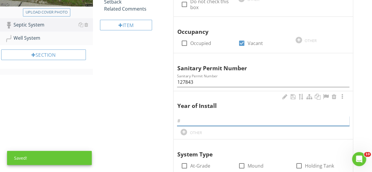
click at [189, 118] on input "text" at bounding box center [263, 121] width 172 height 10
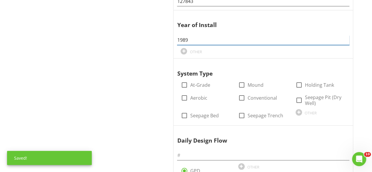
scroll to position [234, 0]
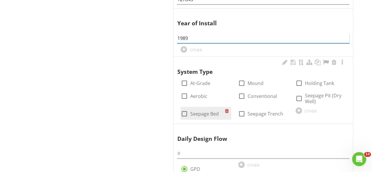
type input "1989"
click at [184, 114] on div at bounding box center [184, 114] width 10 height 10
checkbox input "true"
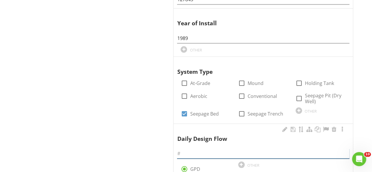
click at [184, 152] on input "text" at bounding box center [263, 154] width 172 height 10
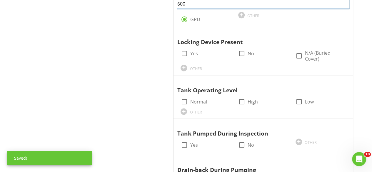
scroll to position [400, 0]
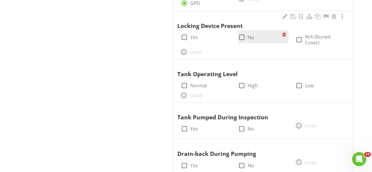
type input "600"
click at [242, 37] on div at bounding box center [242, 37] width 10 height 10
checkbox input "true"
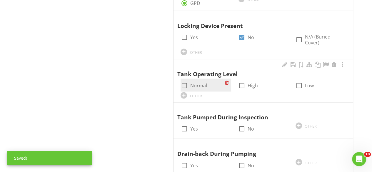
click at [185, 81] on div at bounding box center [184, 86] width 10 height 10
checkbox input "true"
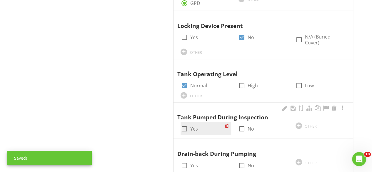
click at [185, 124] on div at bounding box center [184, 129] width 10 height 10
checkbox input "true"
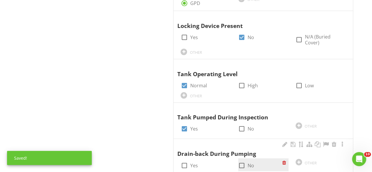
click at [243, 160] on div at bounding box center [242, 165] width 10 height 10
checkbox input "true"
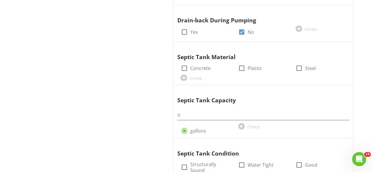
scroll to position [545, 0]
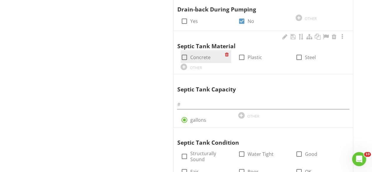
click at [186, 52] on div at bounding box center [184, 57] width 10 height 10
checkbox input "true"
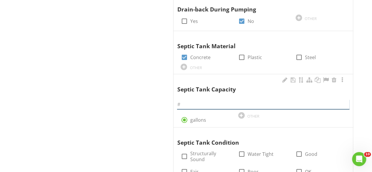
click at [189, 99] on input "text" at bounding box center [263, 104] width 172 height 10
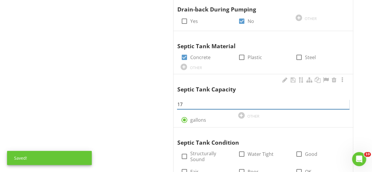
type input "1"
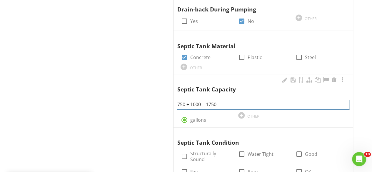
click at [207, 99] on input "750 + 1000 = 1750" at bounding box center [263, 104] width 172 height 10
click at [207, 99] on input "1750" at bounding box center [263, 104] width 172 height 10
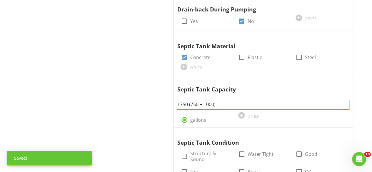
type input "1750 (750 + 1000)"
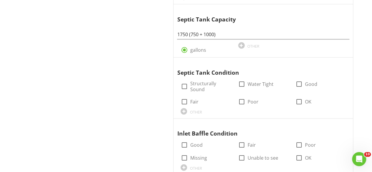
scroll to position [616, 0]
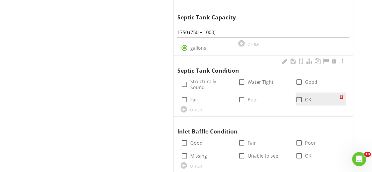
click at [298, 95] on div at bounding box center [299, 100] width 10 height 10
checkbox input "true"
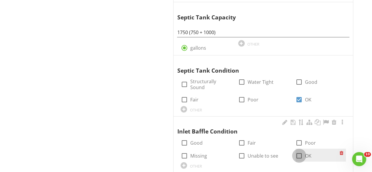
click at [295, 151] on div at bounding box center [299, 156] width 10 height 10
checkbox input "true"
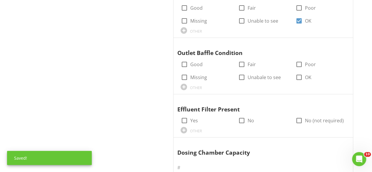
scroll to position [753, 0]
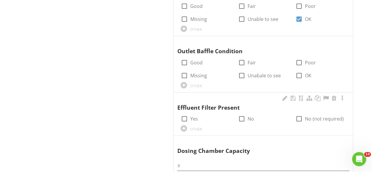
drag, startPoint x: 300, startPoint y: 64, endPoint x: 331, endPoint y: 91, distance: 41.1
click at [331, 95] on div "Effluent Filter Present" at bounding box center [259, 103] width 164 height 17
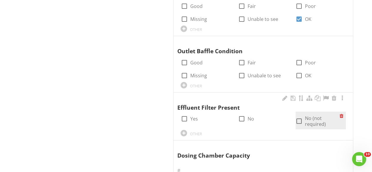
drag, startPoint x: 298, startPoint y: 64, endPoint x: 300, endPoint y: 110, distance: 45.9
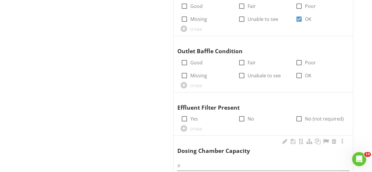
drag, startPoint x: 301, startPoint y: 110, endPoint x: 327, endPoint y: 125, distance: 30.0
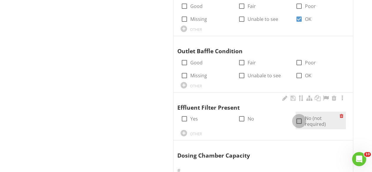
click at [300, 116] on div at bounding box center [299, 121] width 10 height 10
checkbox input "true"
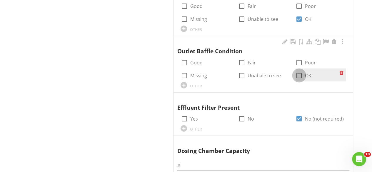
click at [299, 71] on div at bounding box center [299, 76] width 10 height 10
checkbox input "true"
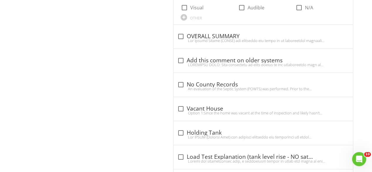
scroll to position [1005, 0]
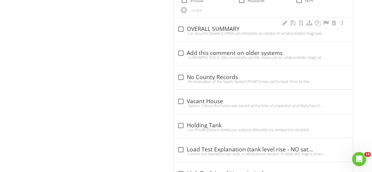
click at [183, 24] on div at bounding box center [181, 29] width 10 height 10
checkbox input "true"
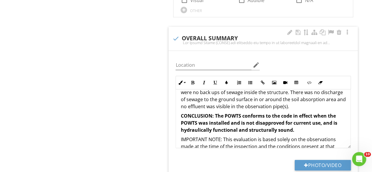
scroll to position [50, 0]
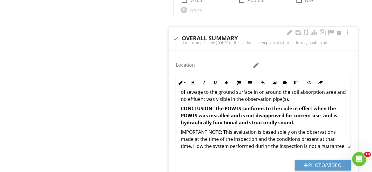
click at [336, 89] on p "The Septic System (POWTS) was evaluated and found to be functioning properly at…" at bounding box center [263, 74] width 165 height 56
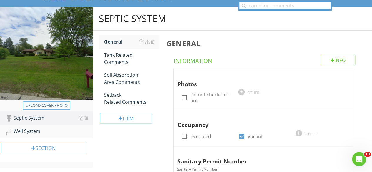
scroll to position [48, 0]
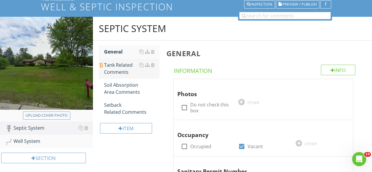
click at [125, 65] on div "Tank Related Comments" at bounding box center [131, 68] width 55 height 14
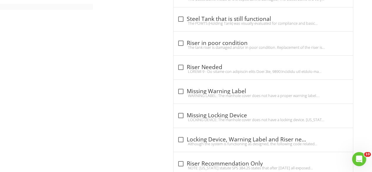
scroll to position [219, 0]
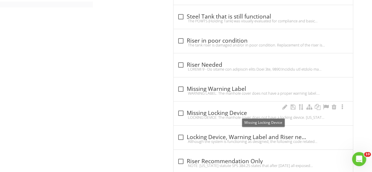
click at [188, 112] on div "check_box_outline_blank Missing Locking Device" at bounding box center [263, 113] width 172 height 7
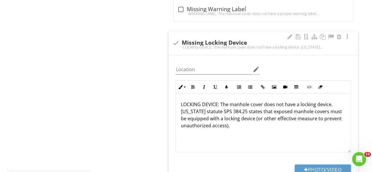
scroll to position [299, 0]
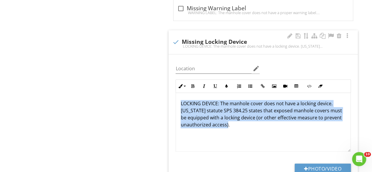
drag, startPoint x: 236, startPoint y: 123, endPoint x: 174, endPoint y: 100, distance: 66.5
click at [174, 100] on div "Inline Style XLarge Large Normal Small Light Small/Light Bold Italic Underline …" at bounding box center [263, 115] width 182 height 72
copy p "LOCKING DEVICE: The manhole cover does not have a locking device. [US_STATE] st…"
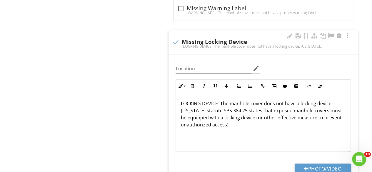
click at [177, 44] on div "LOCKING DEVICE: The manhole cover does not have a locking device. [US_STATE] st…" at bounding box center [263, 46] width 182 height 5
checkbox input "true"
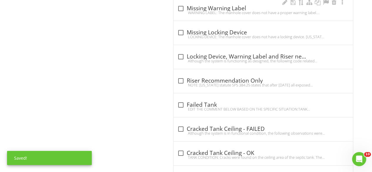
click at [180, 10] on div "WARNING LABEL: The manhole cover does not have a proper warning label. [US_STAT…" at bounding box center [263, 12] width 172 height 5
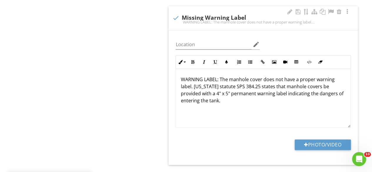
click at [181, 76] on p "WARNING LABEL: The manhole cover does not have a proper warning label. [US_STAT…" at bounding box center [263, 90] width 165 height 28
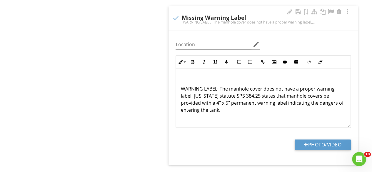
click at [181, 76] on p at bounding box center [263, 79] width 165 height 7
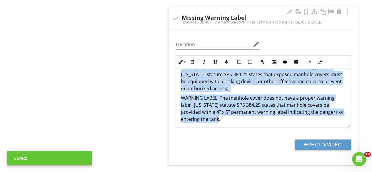
scroll to position [14, 0]
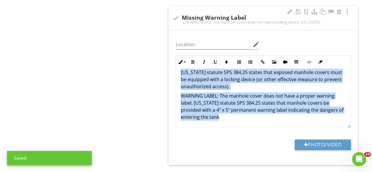
drag, startPoint x: 180, startPoint y: 76, endPoint x: 243, endPoint y: 123, distance: 78.4
click at [243, 123] on div "LOCKING DEVICE: The manhole cover does not have a locking device. Wisconsin sta…" at bounding box center [263, 91] width 175 height 73
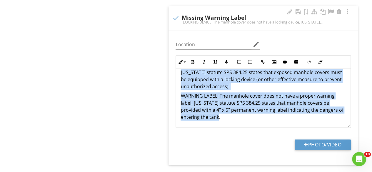
copy div "LOCKING DEVICE: The manhole cover does not have a locking device. Wisconsin sta…"
click at [174, 16] on div at bounding box center [176, 18] width 10 height 10
checkbox input "true"
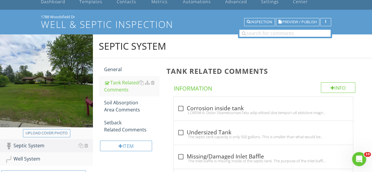
scroll to position [30, 0]
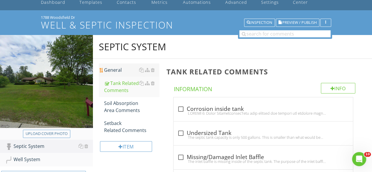
click at [115, 70] on div "General" at bounding box center [131, 69] width 55 height 7
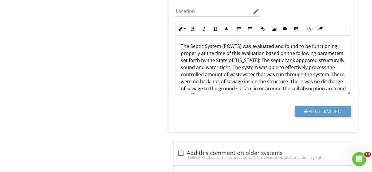
scroll to position [1061, 0]
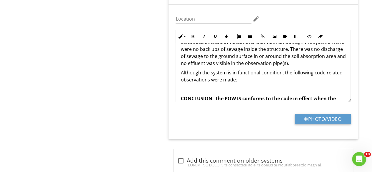
scroll to position [51, 0]
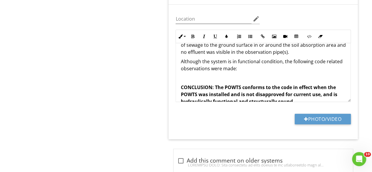
click at [200, 74] on p at bounding box center [263, 77] width 165 height 7
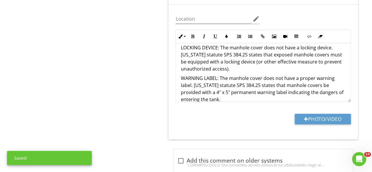
click at [228, 44] on p "LOCKING DEVICE: The manhole cover does not have a locking device. [US_STATE] st…" at bounding box center [263, 58] width 165 height 28
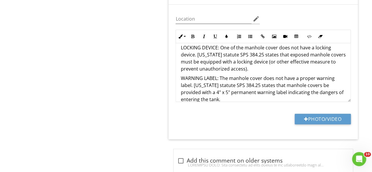
click at [277, 44] on p "LOCKING DEVICE: One of the manhole cover does not have a locking device. [US_ST…" at bounding box center [263, 58] width 165 height 28
click at [227, 75] on p "WARNING LABEL: The manhole cover does not have a proper warning label. [US_STAT…" at bounding box center [263, 89] width 165 height 28
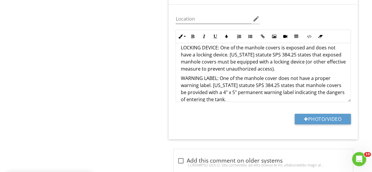
click at [276, 75] on p "WARNING LABEL: One of the manhole cover does not have a proper warning label. […" at bounding box center [263, 89] width 165 height 28
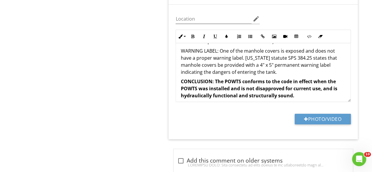
scroll to position [111, 0]
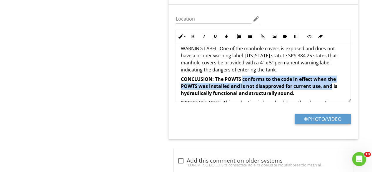
drag, startPoint x: 332, startPoint y: 72, endPoint x: 243, endPoint y: 67, distance: 89.6
click at [243, 76] on strong "CONCLUSION: The POWTS conforms to the code in effect when the POWTS was install…" at bounding box center [259, 86] width 157 height 21
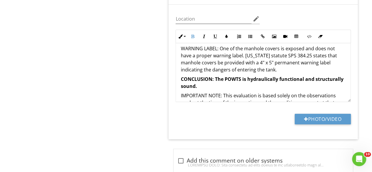
click at [232, 76] on p "CONCLUSION: The POWTS is hydraulically functional and structurally sound." at bounding box center [263, 83] width 165 height 14
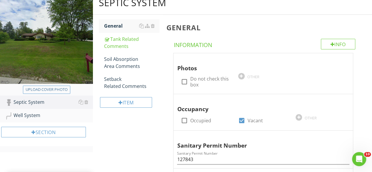
scroll to position [70, 0]
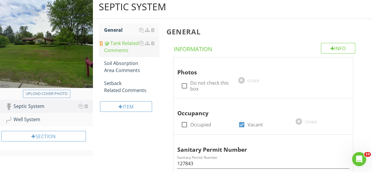
click at [125, 44] on div "Tank Related Comments" at bounding box center [131, 47] width 55 height 14
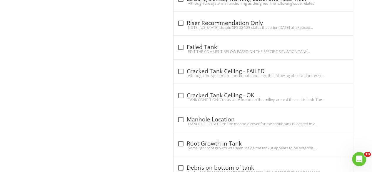
scroll to position [357, 0]
click at [181, 26] on div "NOTE: [US_STATE] statute SPS 384.25 states that after [DATE] all exposed manhol…" at bounding box center [263, 28] width 172 height 5
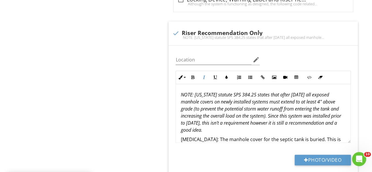
drag, startPoint x: 284, startPoint y: 129, endPoint x: 161, endPoint y: 86, distance: 130.2
click at [161, 86] on div "Septic System General Tank Related Comments Soil Absorption Area Comments Setba…" at bounding box center [232, 80] width 279 height 745
copy em "NOTE: [US_STATE] statute SPS 384.25 states that after [DATE] all exposed manhol…"
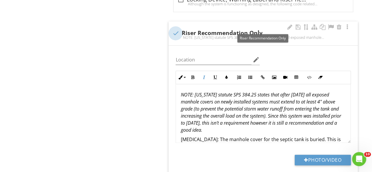
click at [175, 31] on div at bounding box center [176, 33] width 10 height 10
checkbox input "true"
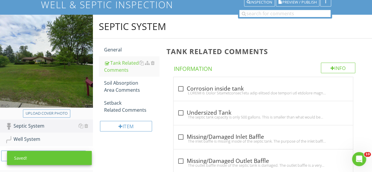
scroll to position [49, 0]
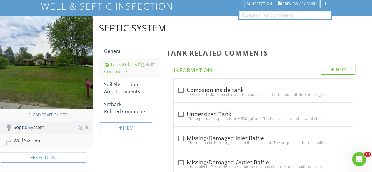
click at [122, 52] on div "General" at bounding box center [131, 51] width 55 height 7
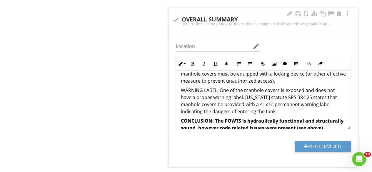
scroll to position [102, 0]
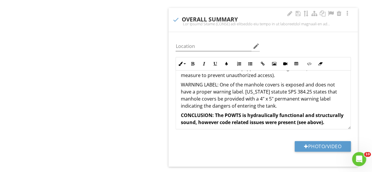
click at [288, 94] on p "WARNING LABEL: One of the manhole covers is exposed and does not have a proper …" at bounding box center [263, 95] width 165 height 28
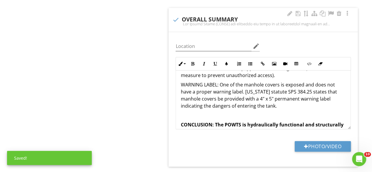
scroll to position [126, 0]
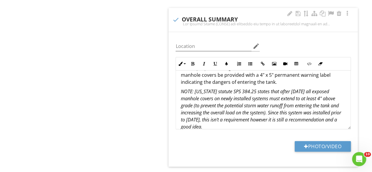
click at [257, 88] on em "NOTE: [US_STATE] statute SPS 384.25 states that after [DATE] all exposed manhol…" at bounding box center [261, 109] width 160 height 42
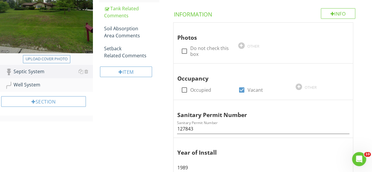
scroll to position [95, 0]
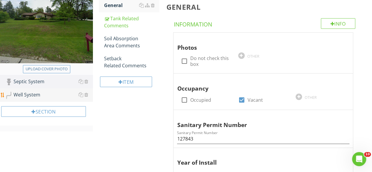
click at [34, 96] on div "Well System" at bounding box center [49, 95] width 88 height 8
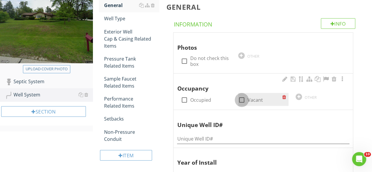
click at [240, 101] on div at bounding box center [242, 100] width 10 height 10
checkbox input "true"
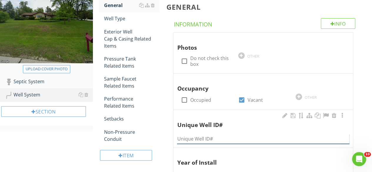
click at [193, 141] on input "Unique Well ID#" at bounding box center [263, 139] width 172 height 10
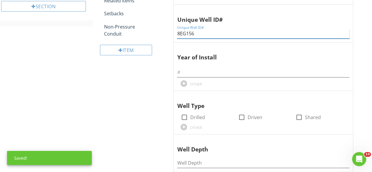
scroll to position [211, 0]
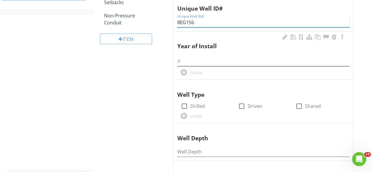
type input "8EG156"
click at [192, 58] on input "text" at bounding box center [263, 61] width 172 height 10
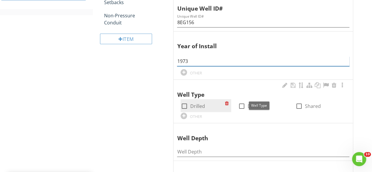
type input "1973"
click at [185, 101] on div at bounding box center [184, 106] width 10 height 10
checkbox input "true"
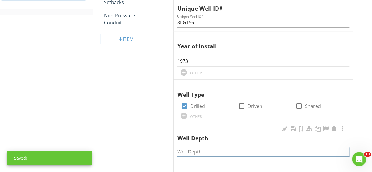
click at [184, 147] on input "Well Depth" at bounding box center [263, 152] width 172 height 10
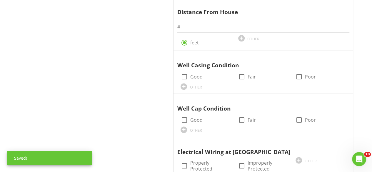
scroll to position [380, 0]
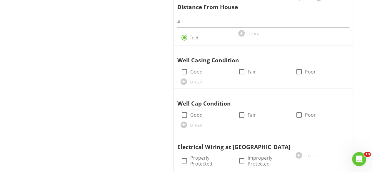
type input "213"
click at [184, 19] on input "text" at bounding box center [263, 22] width 172 height 10
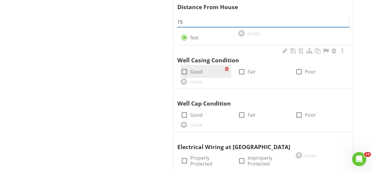
type input "15"
click at [184, 70] on div at bounding box center [184, 72] width 10 height 10
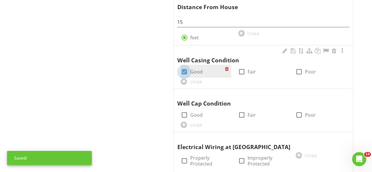
checkbox input "true"
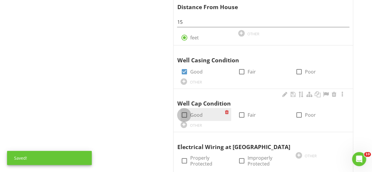
click at [182, 113] on div at bounding box center [184, 115] width 10 height 10
checkbox input "true"
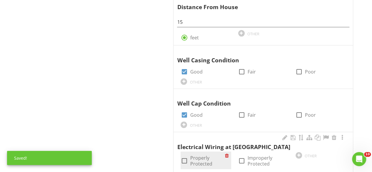
click at [187, 158] on div at bounding box center [184, 161] width 10 height 10
checkbox input "true"
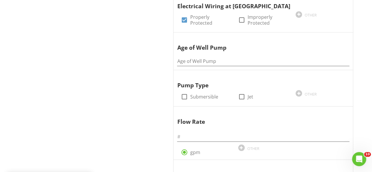
scroll to position [526, 0]
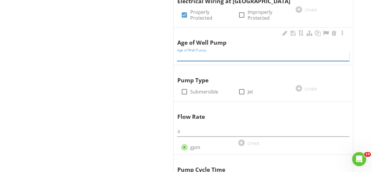
click at [189, 55] on input "Age of Well Pump" at bounding box center [263, 56] width 172 height 10
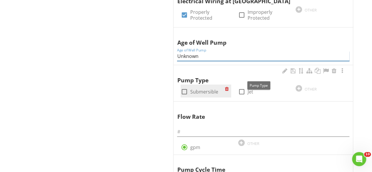
type input "Unknown"
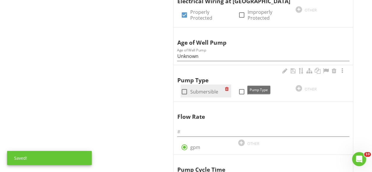
click at [185, 87] on div at bounding box center [184, 91] width 10 height 10
checkbox input "true"
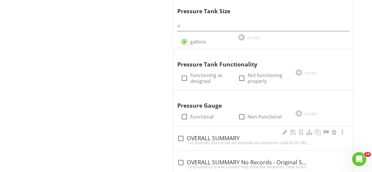
scroll to position [916, 0]
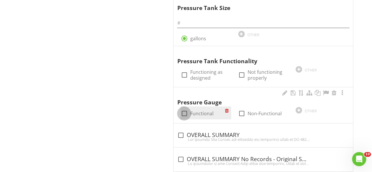
click at [185, 112] on div at bounding box center [184, 114] width 10 height 10
checkbox input "true"
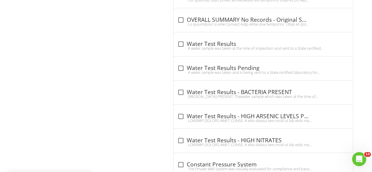
scroll to position [1064, 0]
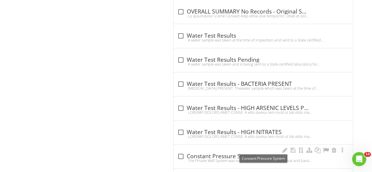
click at [214, 153] on div "check_box_outline_blank Constant Pressure System" at bounding box center [263, 156] width 172 height 7
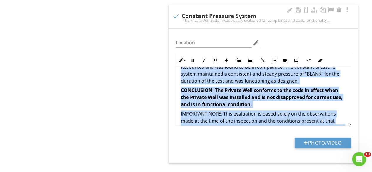
scroll to position [73, 0]
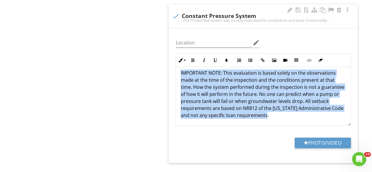
drag, startPoint x: 179, startPoint y: 72, endPoint x: 323, endPoint y: 118, distance: 151.0
click at [323, 118] on div "The Private Well System was visually evaluated for compliance and basic functio…" at bounding box center [263, 60] width 175 height 132
copy div "The Private Well System was visually evaluated for compliance and basic functio…"
click at [176, 12] on div at bounding box center [176, 16] width 10 height 10
checkbox input "true"
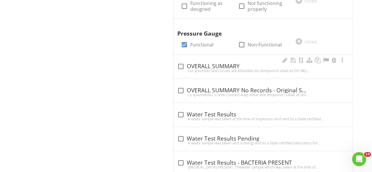
scroll to position [987, 0]
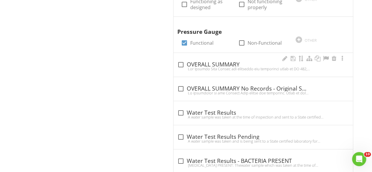
click at [181, 63] on div at bounding box center [181, 65] width 10 height 10
checkbox input "true"
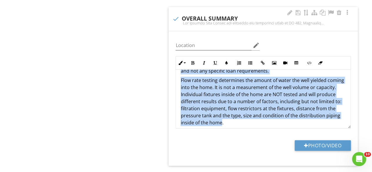
scroll to position [162, 0]
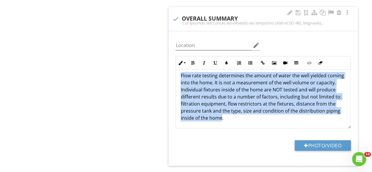
drag, startPoint x: 181, startPoint y: 74, endPoint x: 262, endPoint y: 135, distance: 101.7
click at [262, 135] on div "Location edit Inline Style XLarge Large Normal Small Light Small/Light Bold Ita…" at bounding box center [263, 98] width 189 height 135
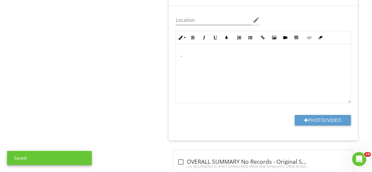
scroll to position [1062, 0]
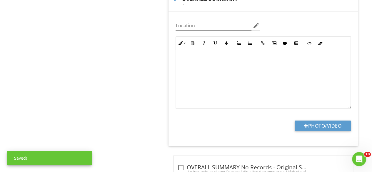
click at [228, 59] on p "." at bounding box center [263, 60] width 165 height 7
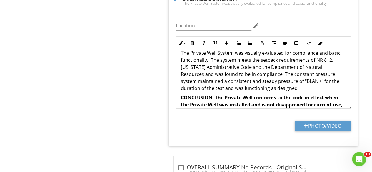
scroll to position [0, 0]
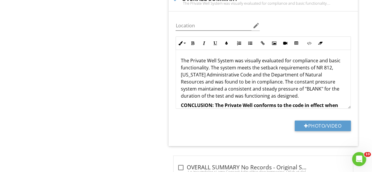
click at [304, 84] on p "The Private Well System was visually evaluated for compliance and basic functio…" at bounding box center [263, 78] width 165 height 42
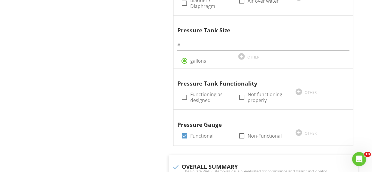
scroll to position [897, 0]
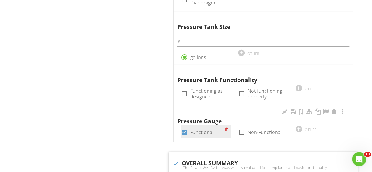
click at [185, 129] on div at bounding box center [184, 132] width 10 height 10
checkbox input "false"
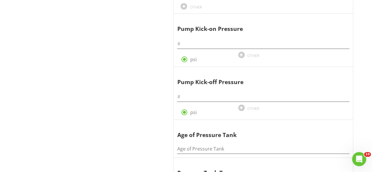
scroll to position [703, 0]
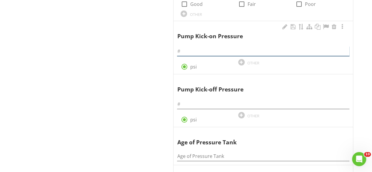
click at [188, 46] on input "text" at bounding box center [263, 51] width 172 height 10
type input "60"
click at [130, 49] on div "Well System General Well Type Exterior Well Cap & Casing Related Items Pressure…" at bounding box center [232, 81] width 279 height 1438
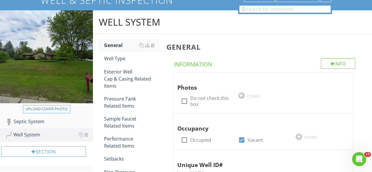
scroll to position [0, 0]
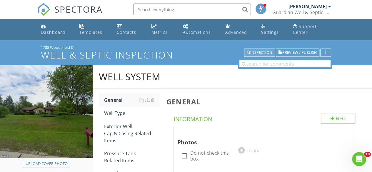
click at [260, 51] on div "Inspection" at bounding box center [260, 53] width 26 height 4
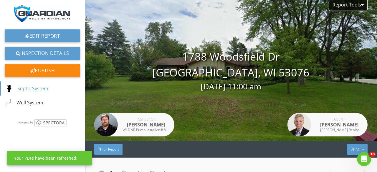
click at [350, 148] on div at bounding box center [351, 150] width 3 height 4
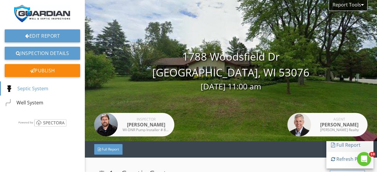
click at [342, 145] on div "Full Report" at bounding box center [350, 145] width 38 height 7
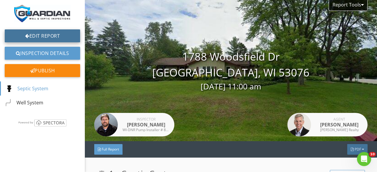
click at [52, 36] on link "Edit Report" at bounding box center [42, 35] width 75 height 13
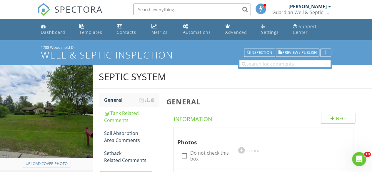
click at [51, 33] on div "Dashboard" at bounding box center [53, 32] width 24 height 6
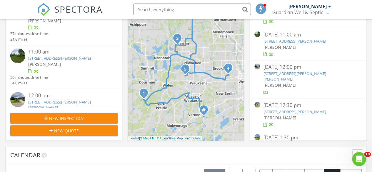
scroll to position [211, 0]
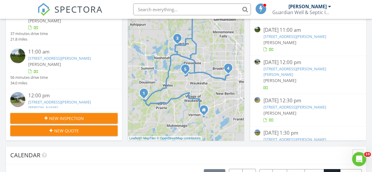
click at [324, 137] on link "W274N486 Hilltop Dr, Waukesha, WI 53188" at bounding box center [294, 139] width 63 height 5
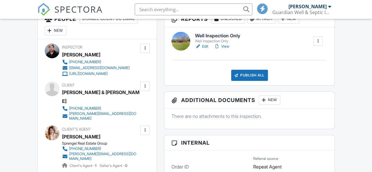
click at [205, 49] on link "Edit" at bounding box center [201, 47] width 13 height 6
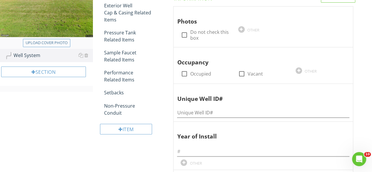
scroll to position [124, 0]
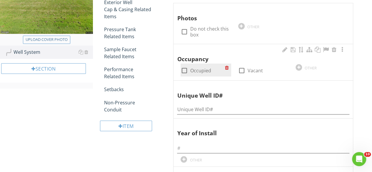
click at [182, 72] on div at bounding box center [184, 71] width 10 height 10
checkbox input "true"
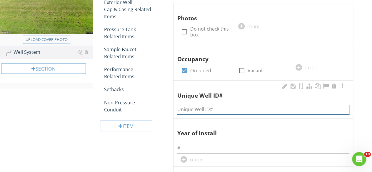
click at [193, 106] on input "Unique Well ID#" at bounding box center [263, 110] width 172 height 10
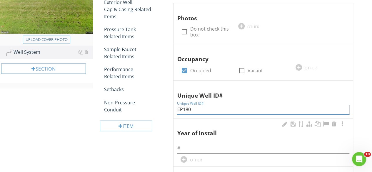
type input "EP180"
click at [189, 145] on input "text" at bounding box center [263, 149] width 172 height 10
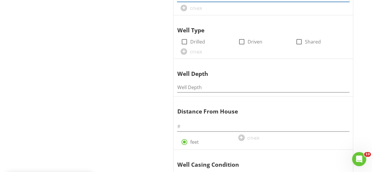
scroll to position [281, 0]
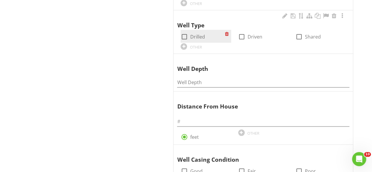
type input "1992"
click at [184, 36] on div at bounding box center [184, 37] width 10 height 10
checkbox input "true"
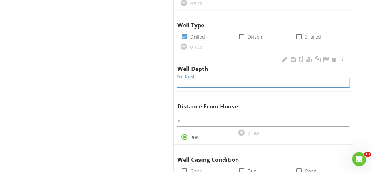
click at [194, 79] on input "Well Depth" at bounding box center [263, 83] width 172 height 10
type input "194"
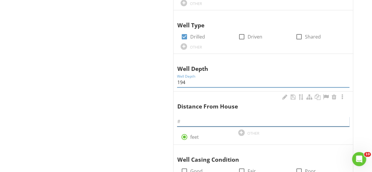
click at [187, 119] on input "text" at bounding box center [263, 122] width 172 height 10
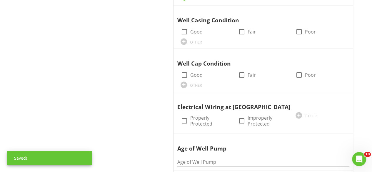
scroll to position [422, 0]
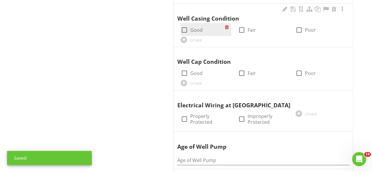
type input "11"
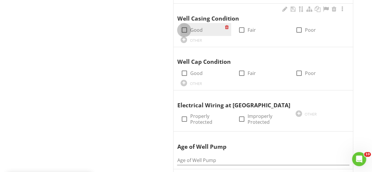
click at [186, 29] on div at bounding box center [184, 30] width 10 height 10
checkbox input "true"
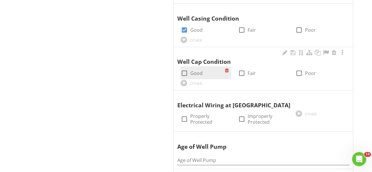
click at [183, 71] on div at bounding box center [184, 73] width 10 height 10
checkbox input "true"
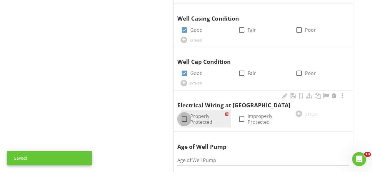
click at [184, 117] on div at bounding box center [184, 119] width 10 height 10
checkbox input "true"
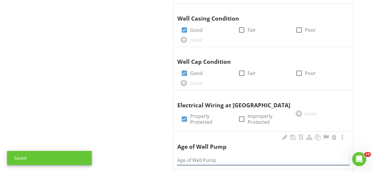
click at [191, 156] on input "Age of Well Pump" at bounding box center [263, 160] width 172 height 10
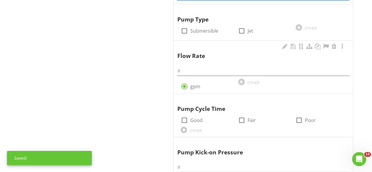
scroll to position [588, 0]
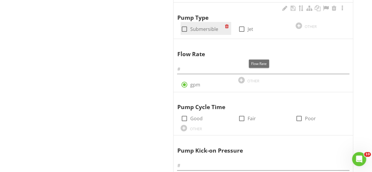
type input "Unknown"
click at [183, 24] on div at bounding box center [184, 29] width 10 height 10
checkbox input "true"
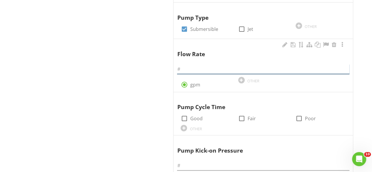
click at [187, 67] on input "text" at bounding box center [263, 69] width 172 height 10
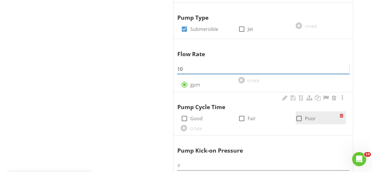
type input "10"
click at [299, 118] on div at bounding box center [299, 119] width 10 height 10
checkbox input "true"
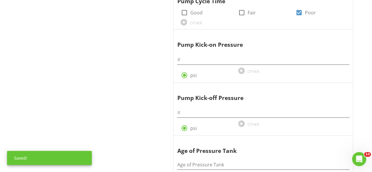
scroll to position [696, 0]
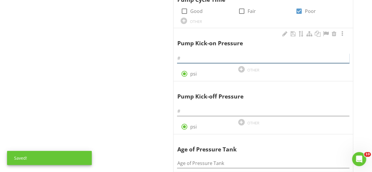
click at [182, 54] on input "text" at bounding box center [263, 59] width 172 height 10
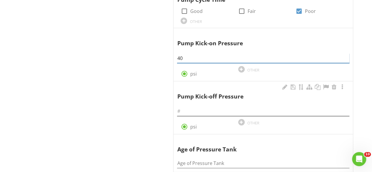
type input "40"
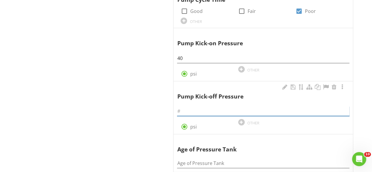
click at [184, 107] on input "text" at bounding box center [263, 111] width 172 height 10
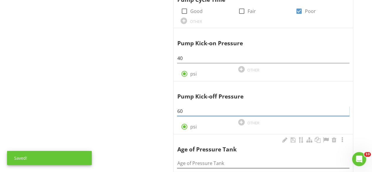
type input "60"
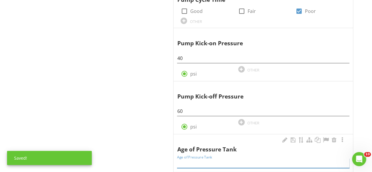
click at [190, 159] on input "Age of Pressure Tank" at bounding box center [263, 164] width 172 height 10
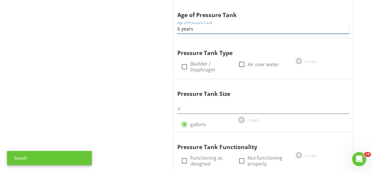
scroll to position [832, 0]
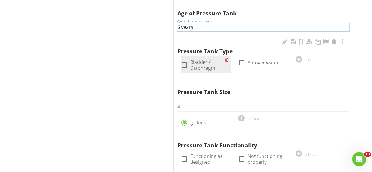
type input "6 years"
click at [186, 61] on div at bounding box center [184, 65] width 10 height 10
checkbox input "true"
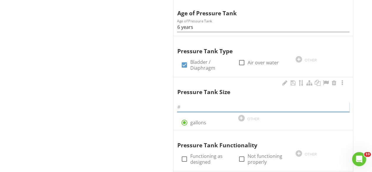
click at [191, 103] on input "text" at bounding box center [263, 107] width 172 height 10
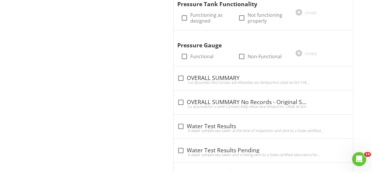
scroll to position [978, 0]
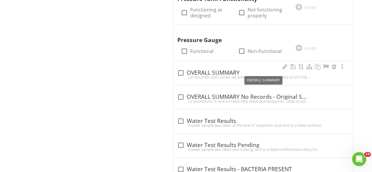
type input "44"
click at [179, 69] on div at bounding box center [181, 73] width 10 height 10
checkbox input "true"
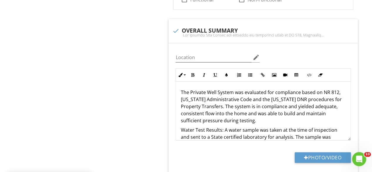
scroll to position [1034, 0]
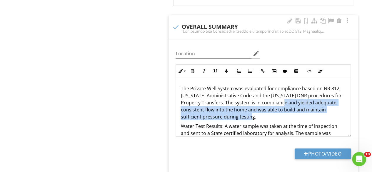
drag, startPoint x: 309, startPoint y: 113, endPoint x: 286, endPoint y: 102, distance: 25.4
click at [286, 102] on p "The Private Well System was evaluated for compliance based on NR 812, Wisconsin…" at bounding box center [263, 102] width 165 height 35
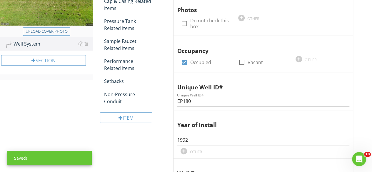
scroll to position [117, 0]
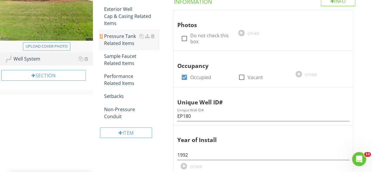
click at [126, 34] on div "Pressure Tank Related Items" at bounding box center [131, 40] width 55 height 14
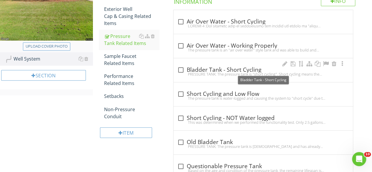
click at [222, 69] on div "check_box_outline_blank Bladder Tank - Short Cycling" at bounding box center [263, 69] width 172 height 7
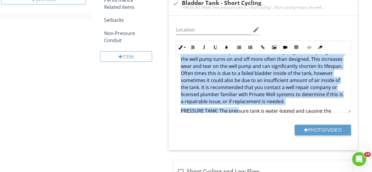
scroll to position [39, 0]
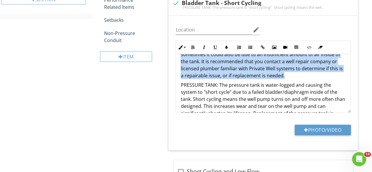
drag, startPoint x: 181, startPoint y: 63, endPoint x: 327, endPoint y: 73, distance: 146.9
click at [327, 73] on p "PRESSURE TANK: The pressure tank is "short cycling". Short cycling means the we…" at bounding box center [263, 51] width 165 height 56
copy p "PRESSURE TANK: The pressure tank is "short cycling". Short cycling means the we…"
click at [176, 1] on div at bounding box center [176, 3] width 10 height 10
checkbox input "true"
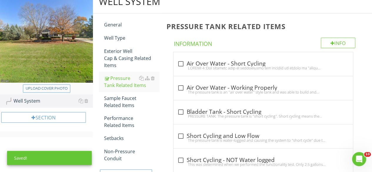
scroll to position [39, 0]
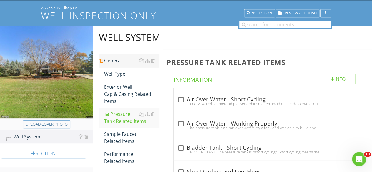
click at [119, 60] on div "General" at bounding box center [131, 60] width 55 height 7
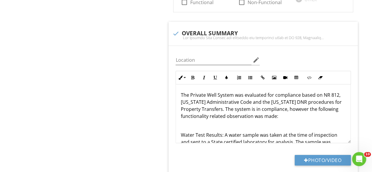
scroll to position [1050, 0]
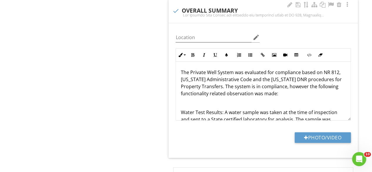
click at [205, 99] on p at bounding box center [263, 102] width 165 height 7
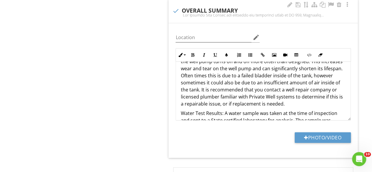
scroll to position [50, 0]
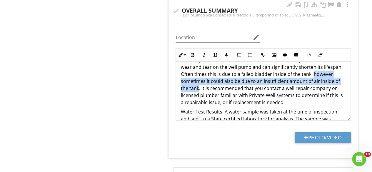
drag, startPoint x: 218, startPoint y: 85, endPoint x: 177, endPoint y: 78, distance: 41.8
click at [177, 78] on div "The Private Well System was evaluated for compliance based on NR 812, Wisconsin…" at bounding box center [263, 145] width 175 height 266
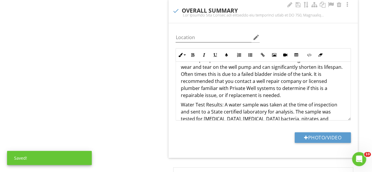
click at [307, 90] on p "PRESSURE TANK: The pressure tank is "short cycling". Short cycling means the we…" at bounding box center [263, 73] width 165 height 49
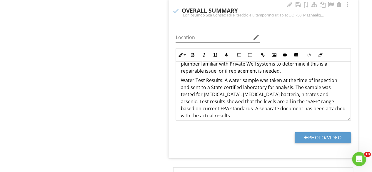
scroll to position [76, 0]
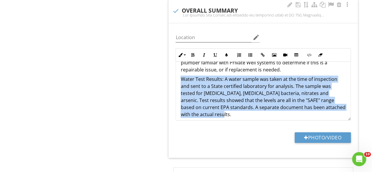
drag, startPoint x: 234, startPoint y: 110, endPoint x: 174, endPoint y: 75, distance: 69.9
click at [174, 75] on div "Inline Style XLarge Large Normal Small Light Small/Light Bold Italic Underline …" at bounding box center [263, 84] width 182 height 72
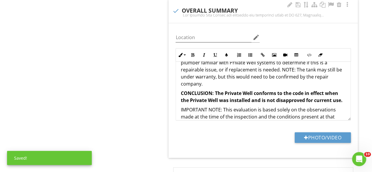
click at [314, 74] on p "PRESSURE TANK: The pressure tank is "short cycling". Short cycling means the we…" at bounding box center [263, 56] width 165 height 64
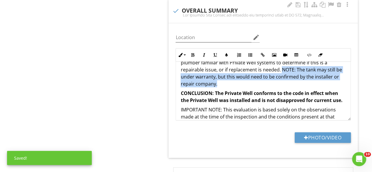
drag, startPoint x: 311, startPoint y: 80, endPoint x: 282, endPoint y: 66, distance: 32.9
click at [282, 66] on p "PRESSURE TANK: The pressure tank is "short cycling". Short cycling means the we…" at bounding box center [263, 56] width 165 height 64
click at [205, 49] on button "Italic" at bounding box center [203, 54] width 11 height 11
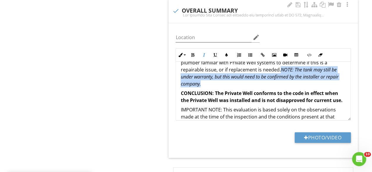
click at [262, 78] on p "PRESSURE TANK: The pressure tank is "short cycling". Short cycling means the we…" at bounding box center [263, 56] width 165 height 64
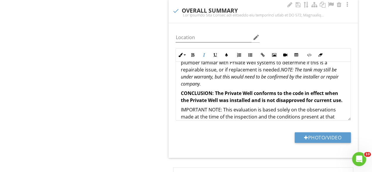
click at [315, 104] on p "CONCLUSION: The Private Well conforms to the code in effect when the Private We…" at bounding box center [263, 97] width 165 height 14
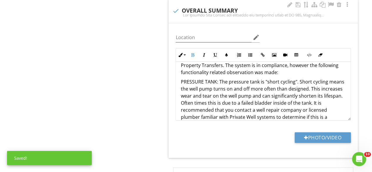
scroll to position [24, 0]
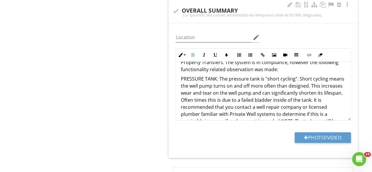
click at [264, 75] on p "PRESSURE TANK: The pressure tank is "short cycling". Short cycling means the we…" at bounding box center [263, 107] width 165 height 64
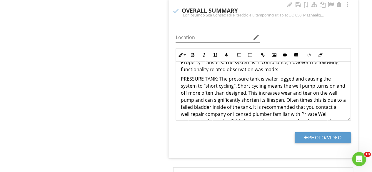
click at [232, 83] on p "PRESSURE TANK: The pressure tank is water logged and causing the system to "sho…" at bounding box center [263, 107] width 165 height 64
click at [244, 95] on p "PRESSURE TANK: The pressure tank is water logged and causing the system to "sho…" at bounding box center [263, 107] width 165 height 64
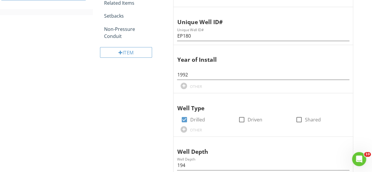
scroll to position [36, 0]
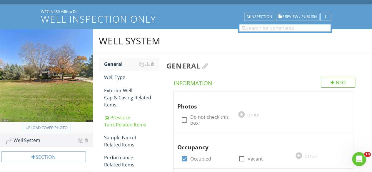
click at [209, 65] on div at bounding box center [205, 65] width 6 height 7
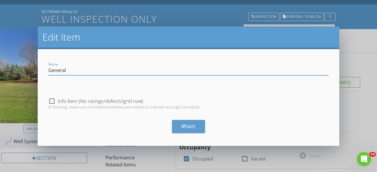
click at [53, 101] on div at bounding box center [52, 101] width 10 height 10
checkbox input "true"
click at [189, 127] on div "Save" at bounding box center [188, 126] width 14 height 7
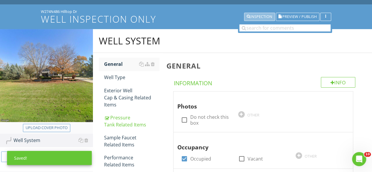
click at [263, 16] on div "Inspection" at bounding box center [260, 17] width 26 height 4
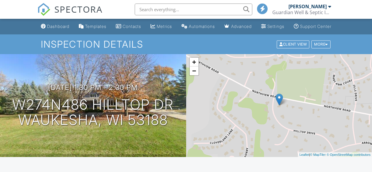
scroll to position [151, 0]
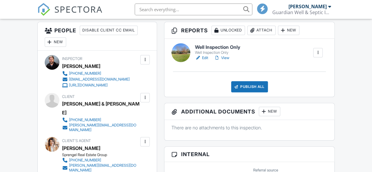
click at [226, 61] on link "View" at bounding box center [221, 58] width 15 height 6
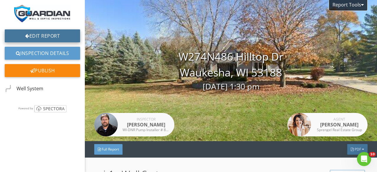
click at [54, 38] on link "Edit Report" at bounding box center [42, 35] width 75 height 13
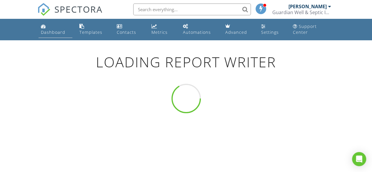
click at [52, 34] on div "Dashboard" at bounding box center [53, 32] width 24 height 6
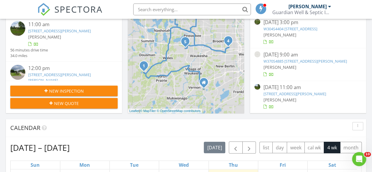
scroll to position [211, 0]
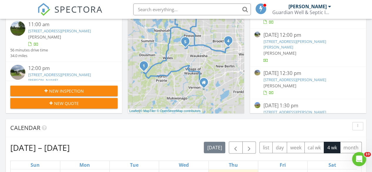
click at [325, 109] on link "[STREET_ADDRESS][PERSON_NAME]" at bounding box center [294, 111] width 63 height 5
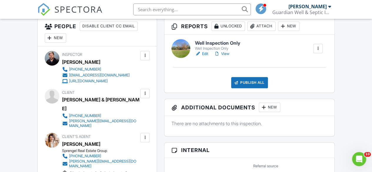
click at [206, 57] on link "Edit" at bounding box center [201, 54] width 13 height 6
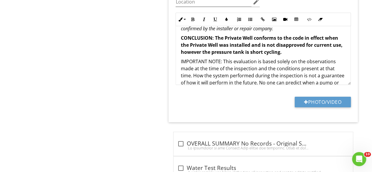
scroll to position [102, 0]
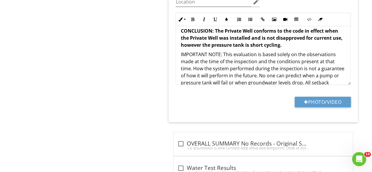
click at [290, 42] on strong "CONCLUSION: The Private Well conforms to the code in effect when the Private We…" at bounding box center [262, 38] width 162 height 21
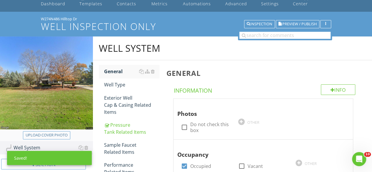
scroll to position [0, 0]
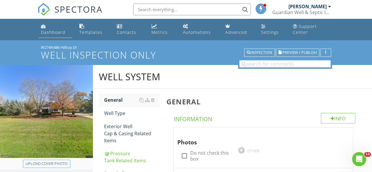
click at [55, 31] on div "Dashboard" at bounding box center [53, 32] width 24 height 6
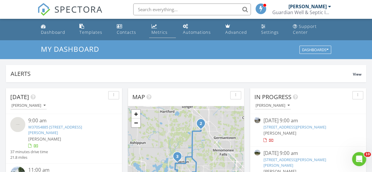
click at [152, 33] on div "Metrics" at bounding box center [160, 32] width 16 height 6
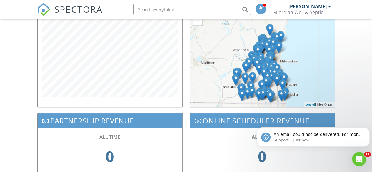
scroll to position [234, 0]
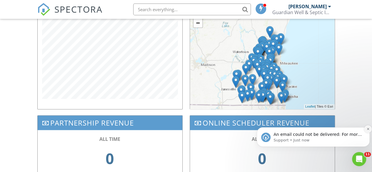
click at [366, 128] on button "Dismiss notification" at bounding box center [368, 129] width 8 height 8
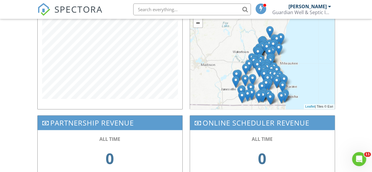
scroll to position [0, 0]
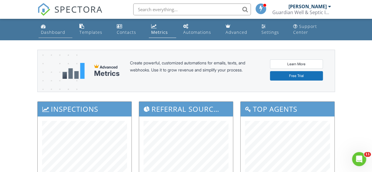
click at [55, 29] on link "Dashboard" at bounding box center [56, 29] width 34 height 17
